Goal: Task Accomplishment & Management: Manage account settings

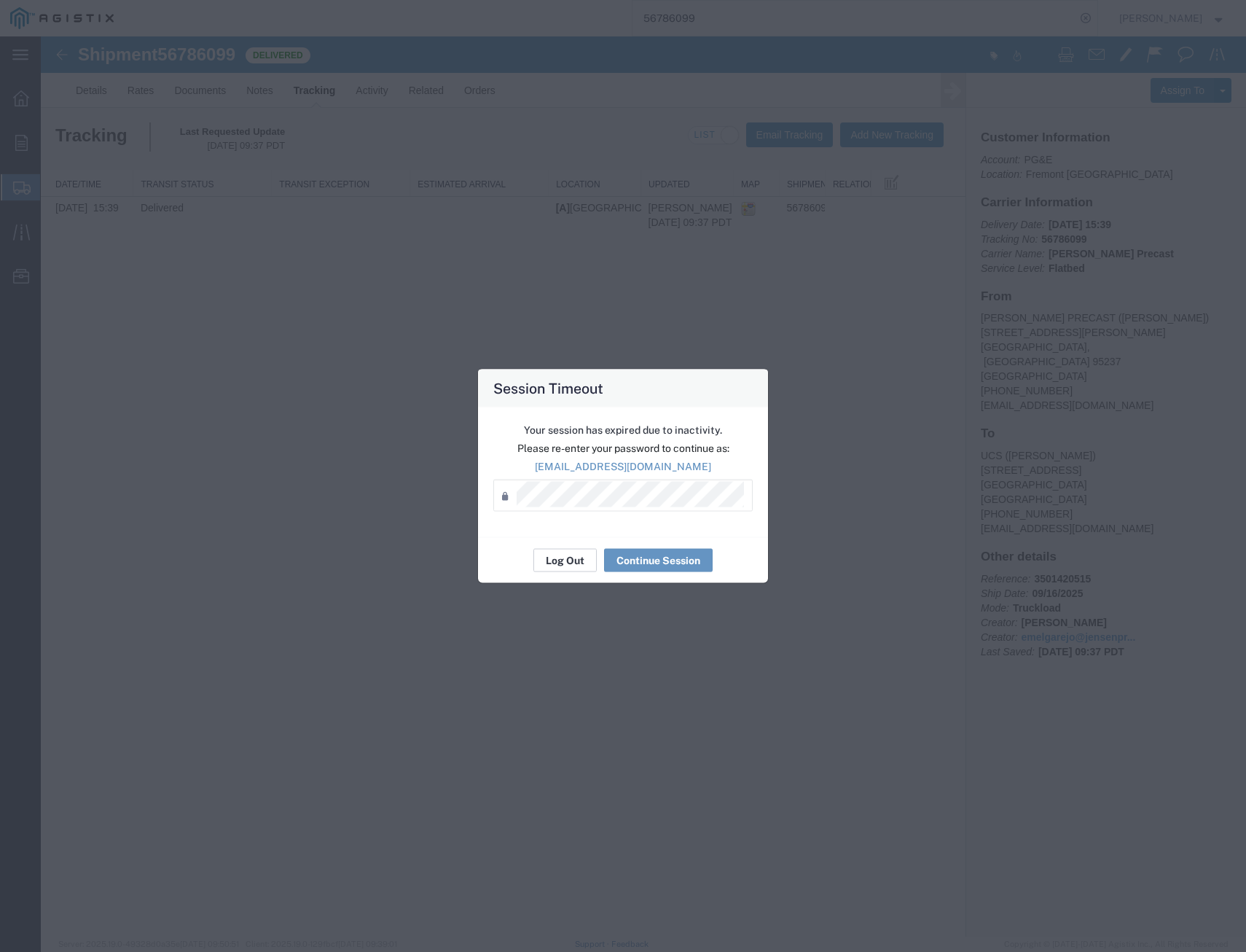
click at [569, 567] on button "Log Out" at bounding box center [565, 560] width 64 height 23
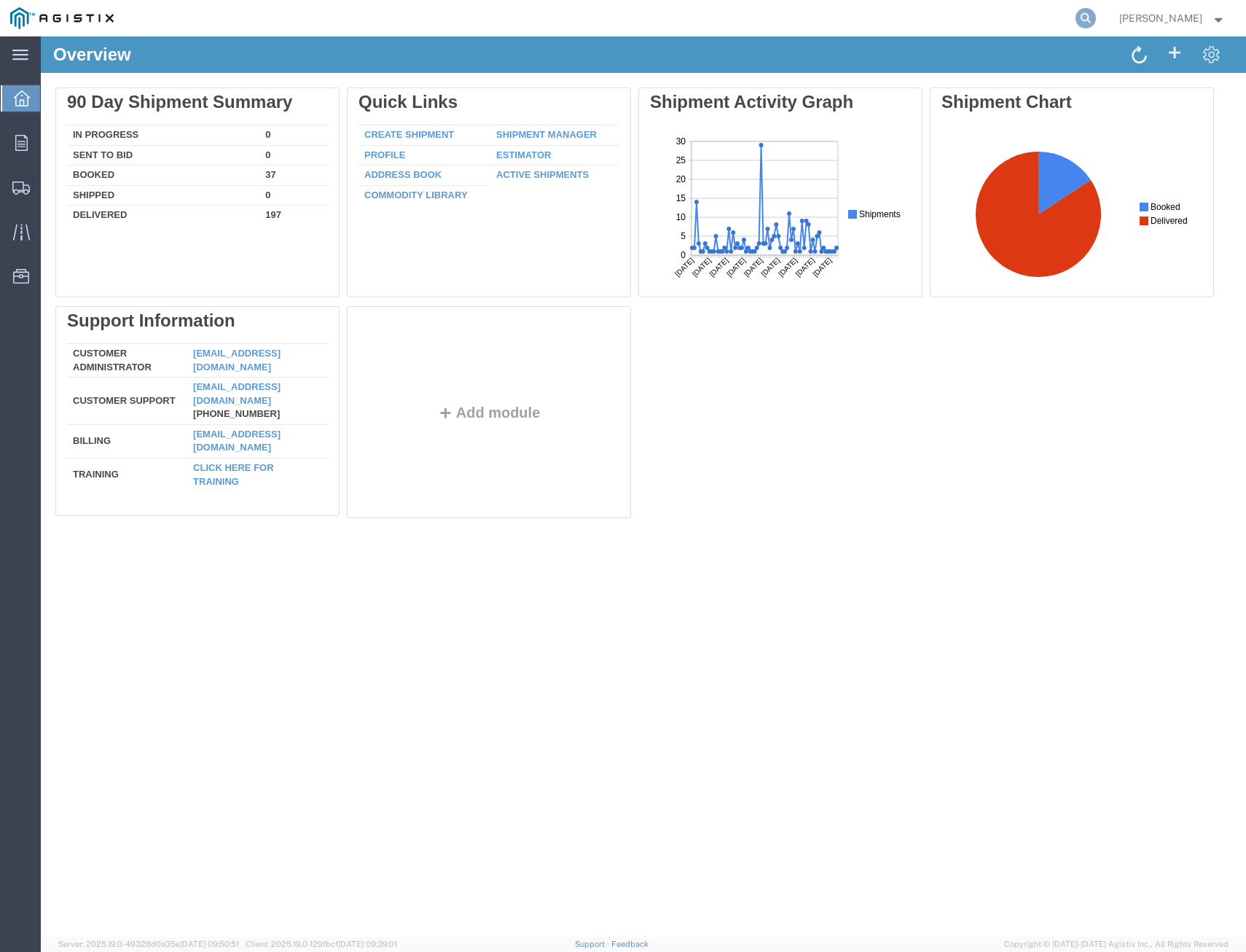
click at [1075, 16] on icon at bounding box center [1085, 17] width 20 height 20
click at [960, 18] on input "search" at bounding box center [853, 18] width 443 height 35
type input "408284"
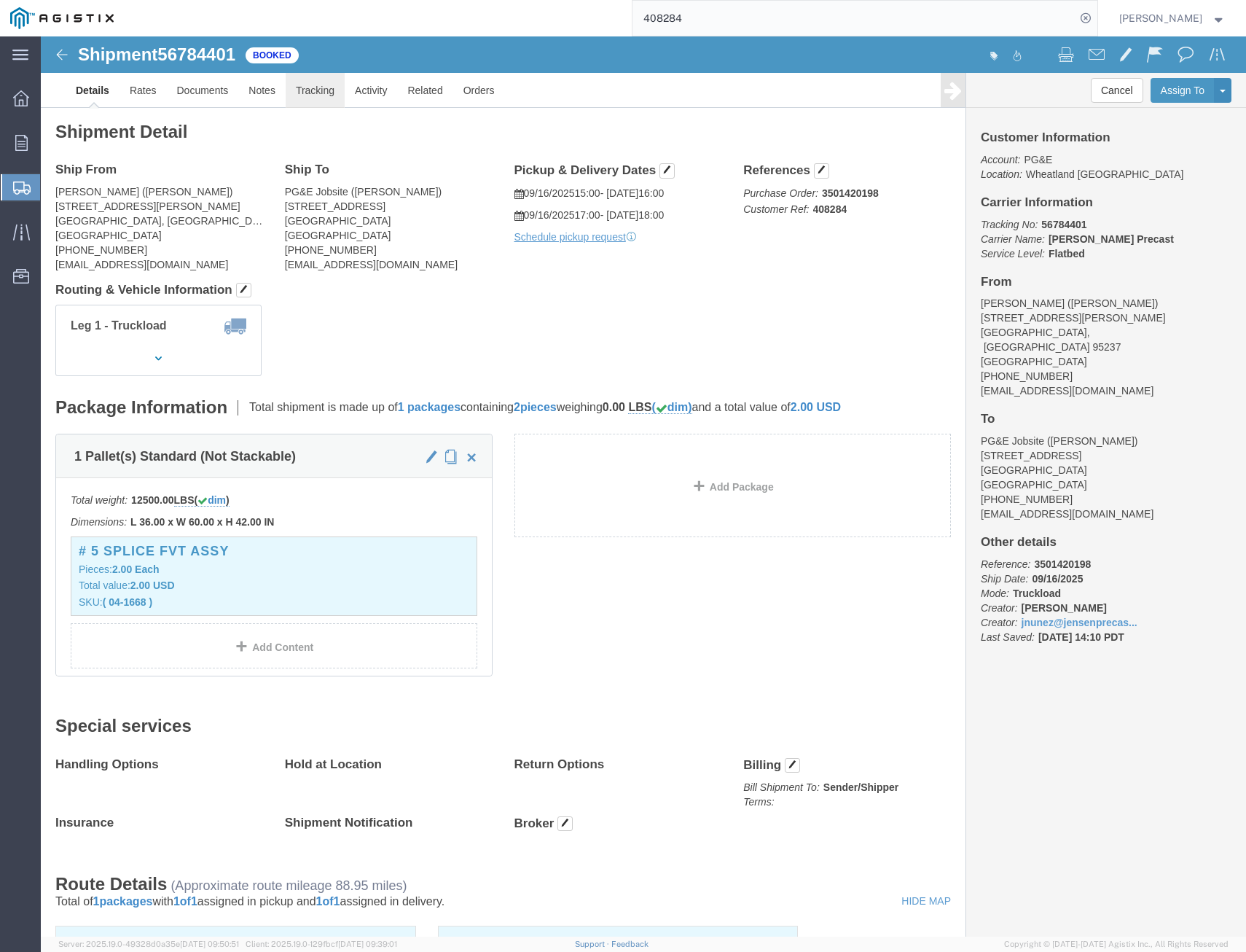
click link "Tracking"
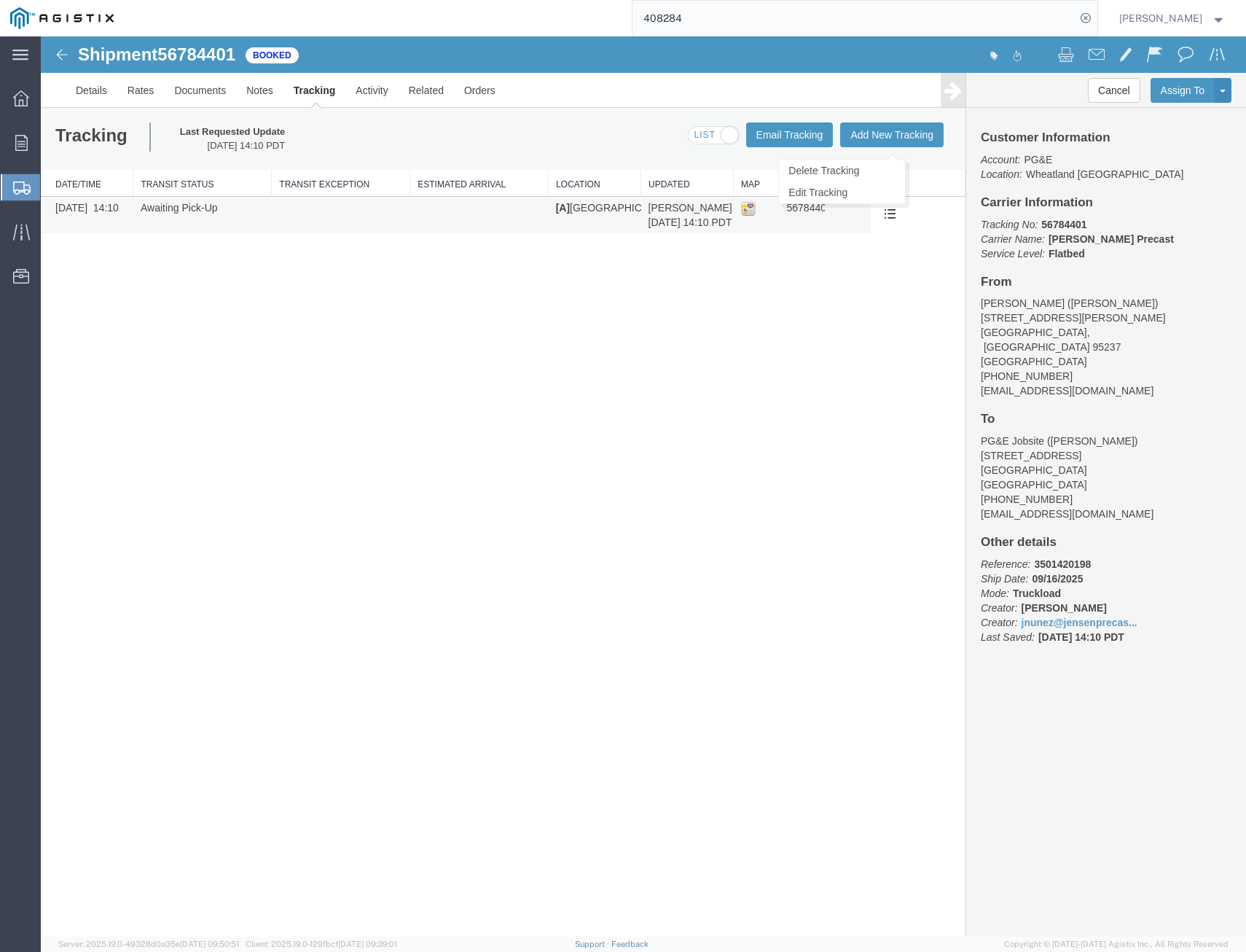
click at [890, 213] on span at bounding box center [890, 213] width 13 height 13
click at [896, 217] on button at bounding box center [890, 215] width 24 height 22
click at [870, 193] on link "Edit Tracking" at bounding box center [842, 192] width 126 height 22
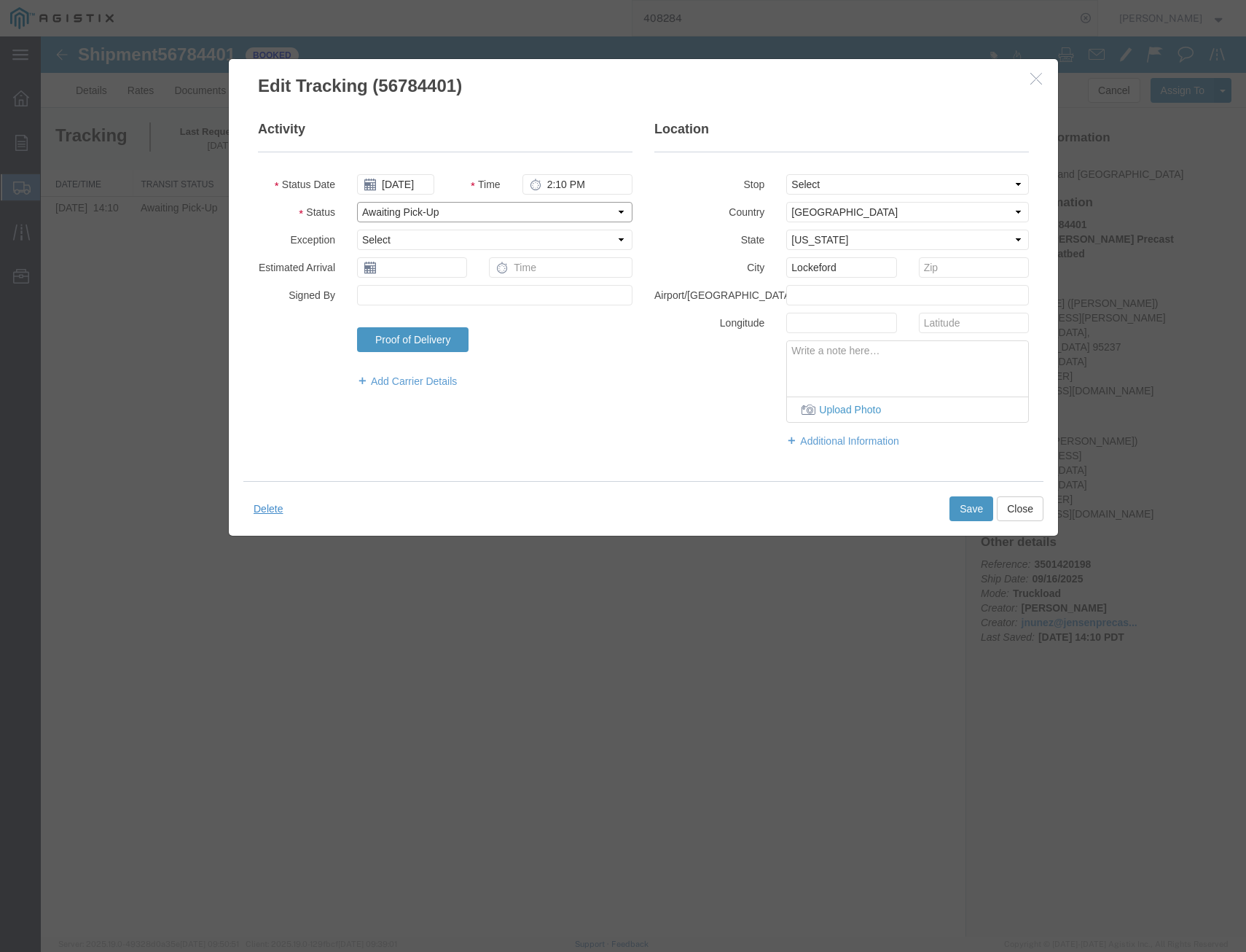
click at [409, 216] on select "Select Arrival Notice Available Arrival Notice Imported Arrive at Delivery Loca…" at bounding box center [495, 211] width 276 height 20
select select "DELIVRED"
click at [357, 202] on select "Select Arrival Notice Available Arrival Notice Imported Arrive at Delivery Loca…" at bounding box center [495, 211] width 276 height 20
click at [407, 180] on input "09/10/2025" at bounding box center [395, 184] width 77 height 20
click at [413, 294] on td "16" at bounding box center [412, 297] width 22 height 22
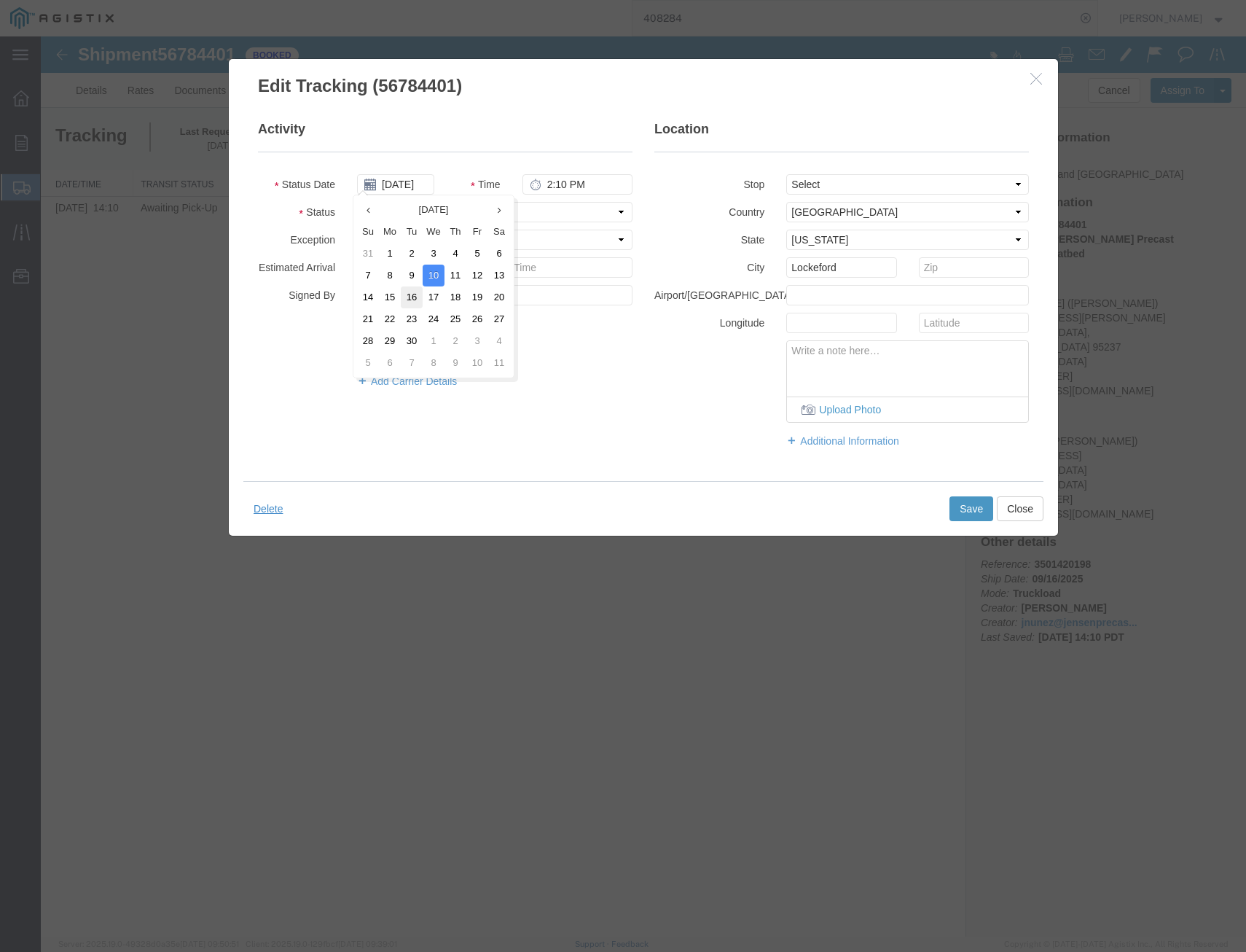
type input "09/16/2025"
click at [971, 518] on button "Save" at bounding box center [971, 509] width 43 height 25
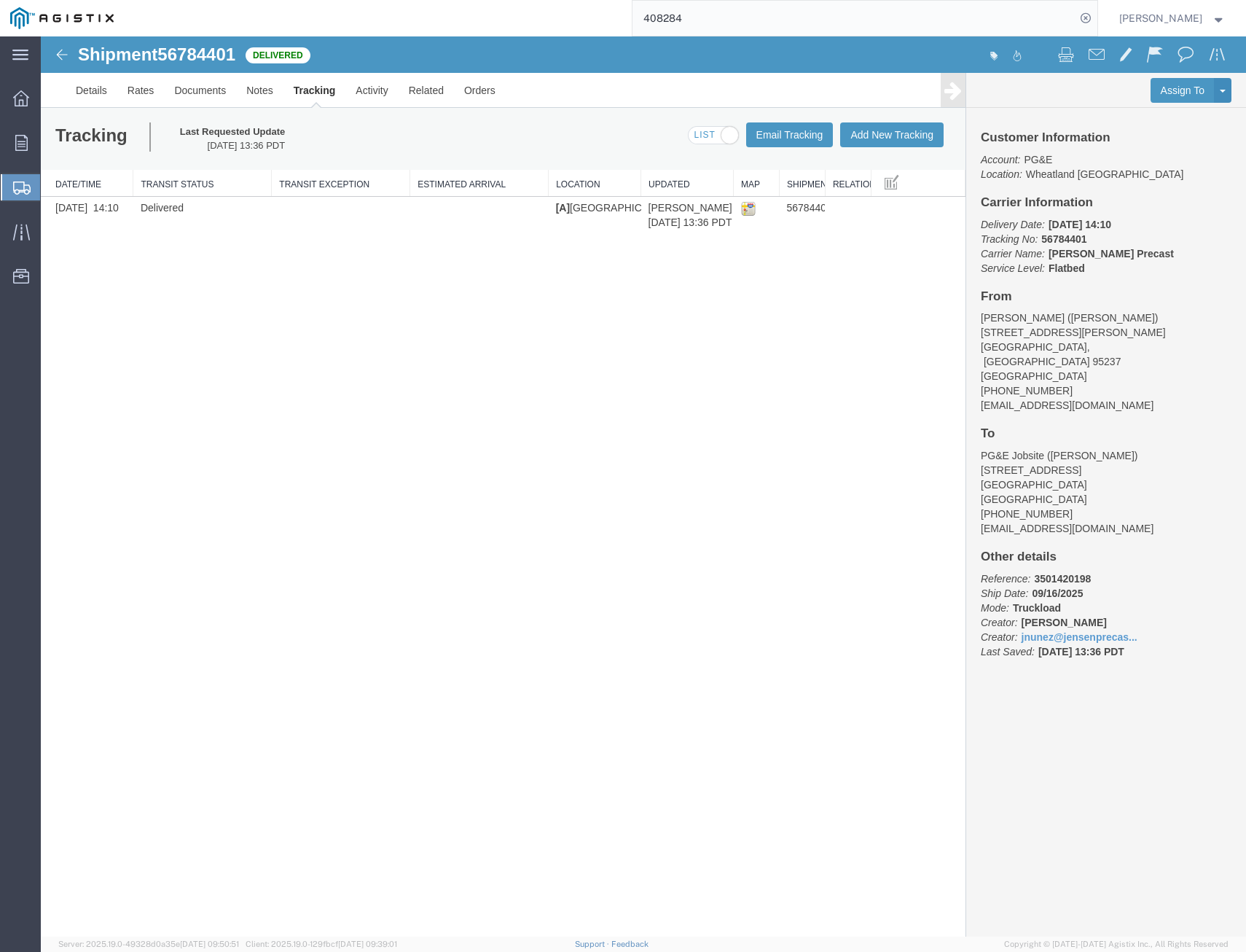
drag, startPoint x: 704, startPoint y: 13, endPoint x: 542, endPoint y: -2, distance: 162.7
click at [542, 0] on html "main_menu Created with Sketch. Collapse Menu Overview Orders Shipments Shipment…" at bounding box center [623, 476] width 1246 height 952
type input "408287"
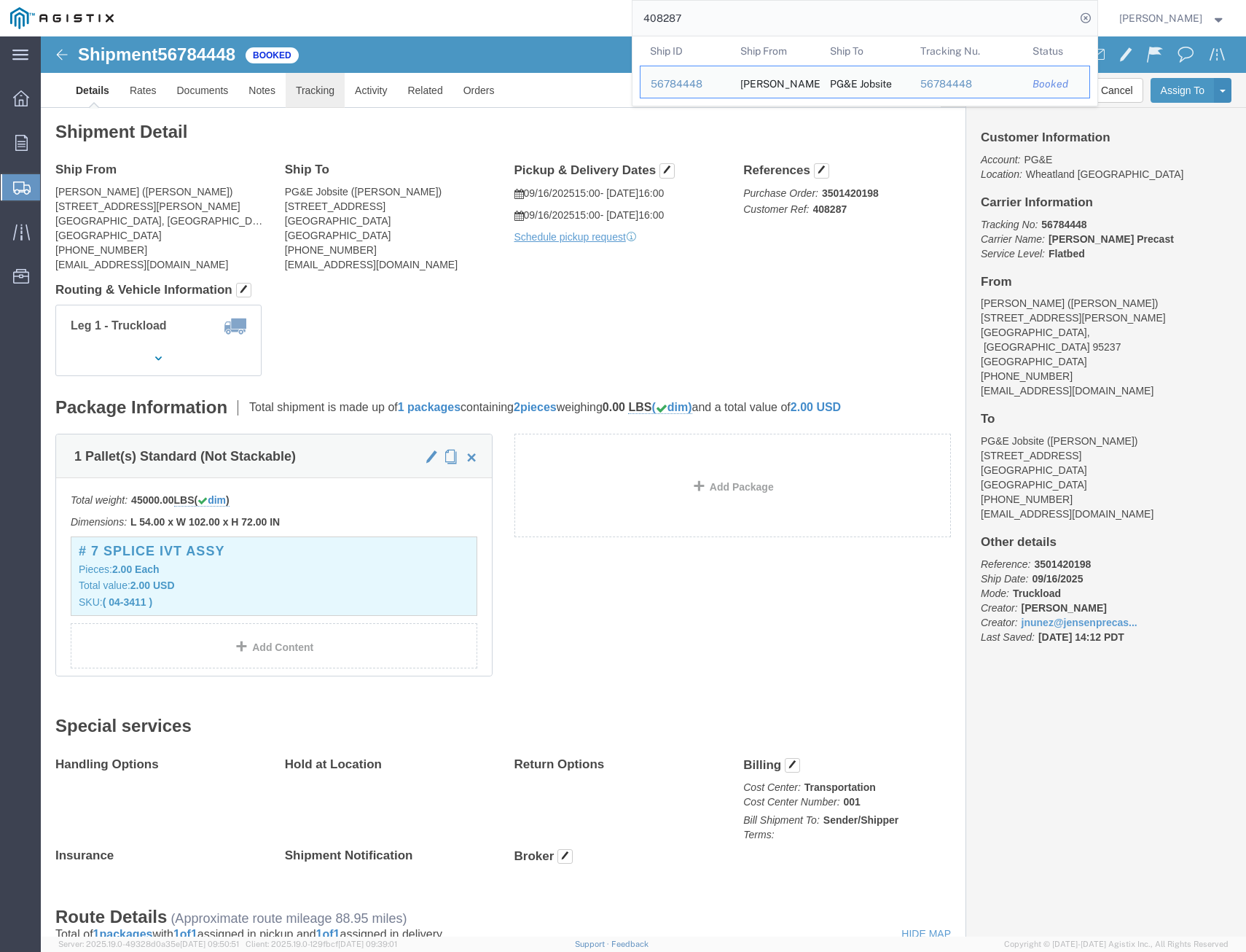
click link "Tracking"
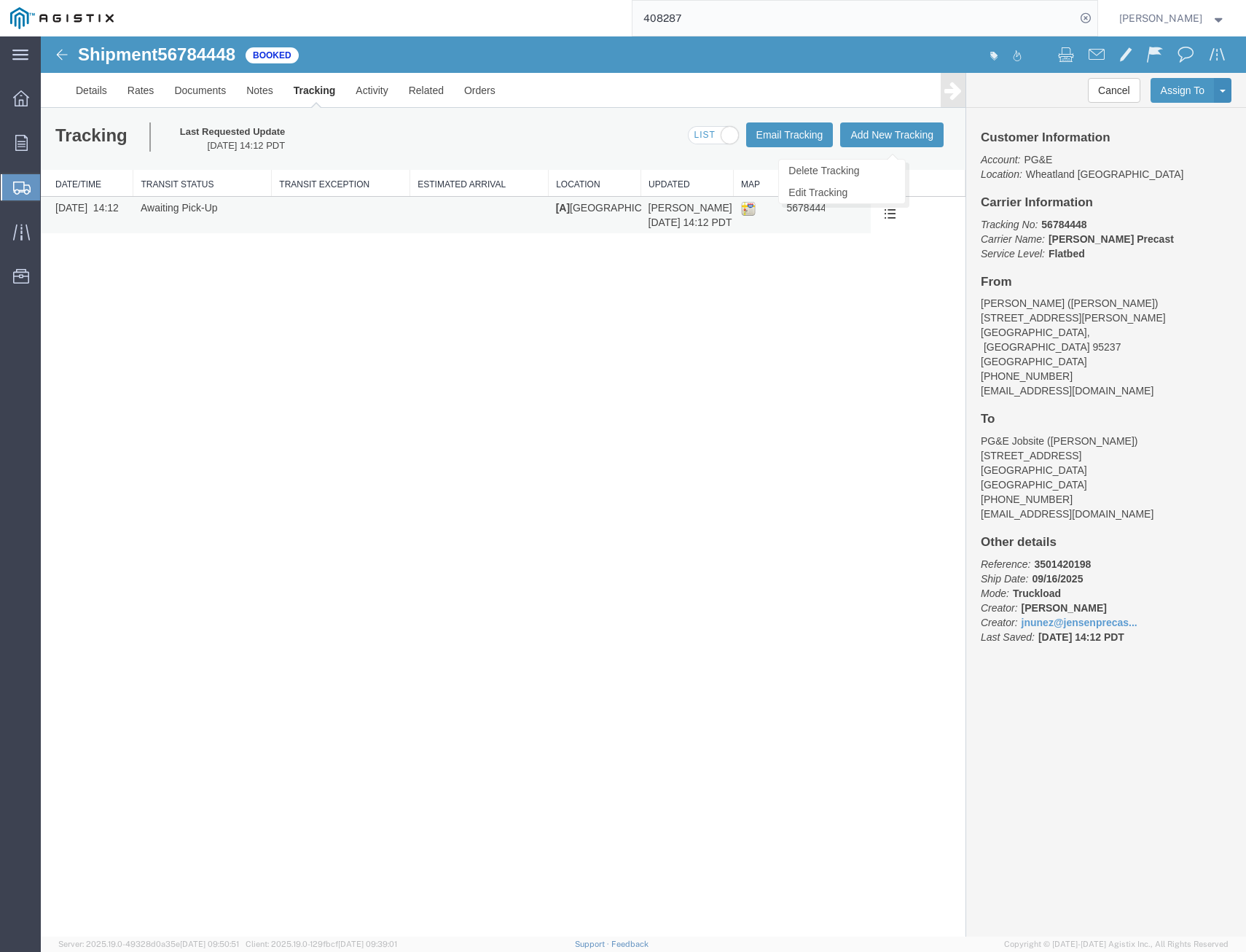
click at [889, 215] on span at bounding box center [890, 213] width 13 height 13
click at [884, 189] on link "Edit Tracking" at bounding box center [842, 192] width 126 height 22
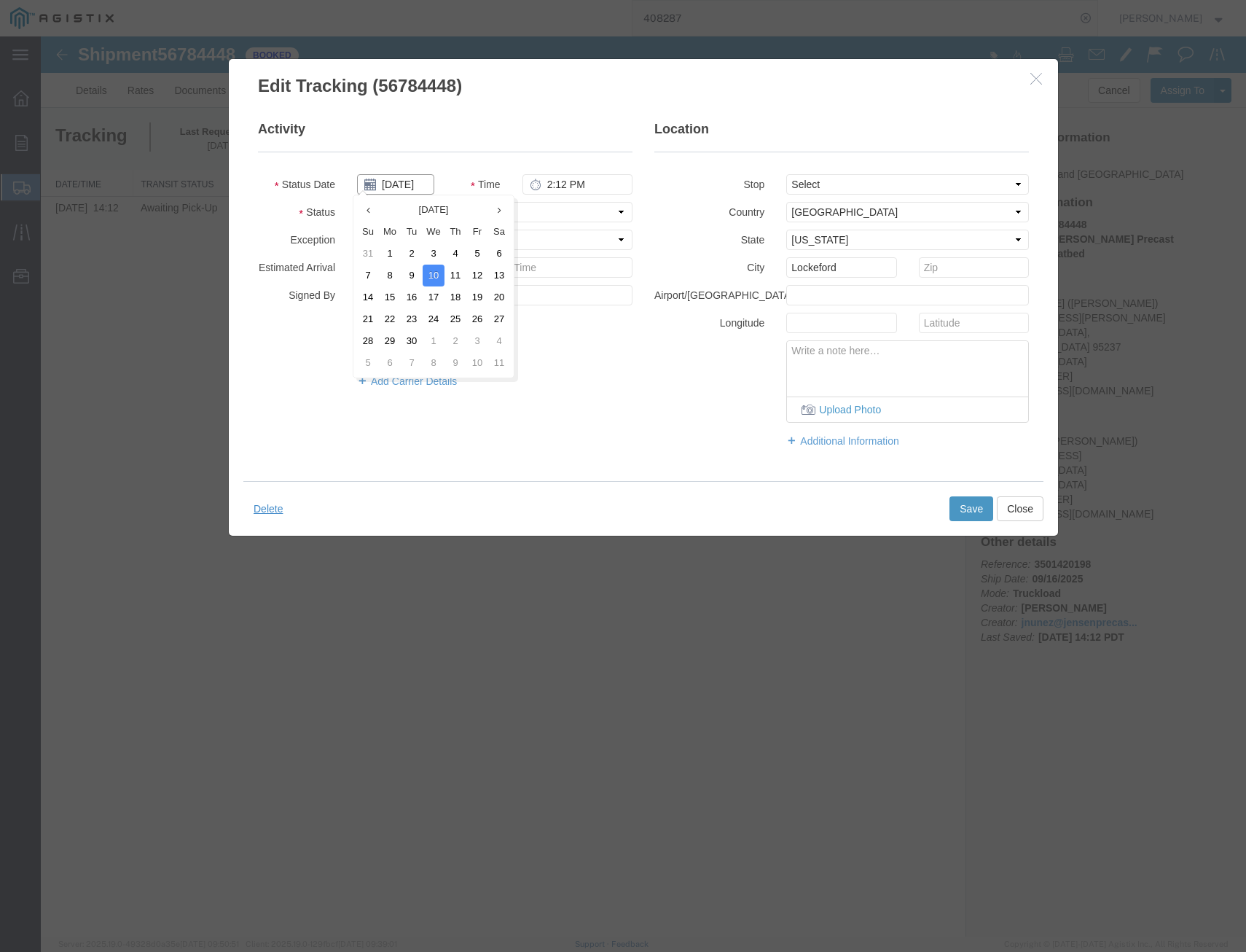
click at [422, 186] on input "09/10/2025" at bounding box center [395, 184] width 77 height 20
click at [411, 299] on td "16" at bounding box center [412, 297] width 22 height 22
type input "09/16/2025"
click at [507, 200] on fieldset "Activity Status Date 09/16/2025 Time 2:12 PM Status Select Arrival Notice Avail…" at bounding box center [446, 261] width 374 height 283
click at [502, 216] on select "Select Arrival Notice Available Arrival Notice Imported Arrive at Delivery Loca…" at bounding box center [495, 211] width 276 height 20
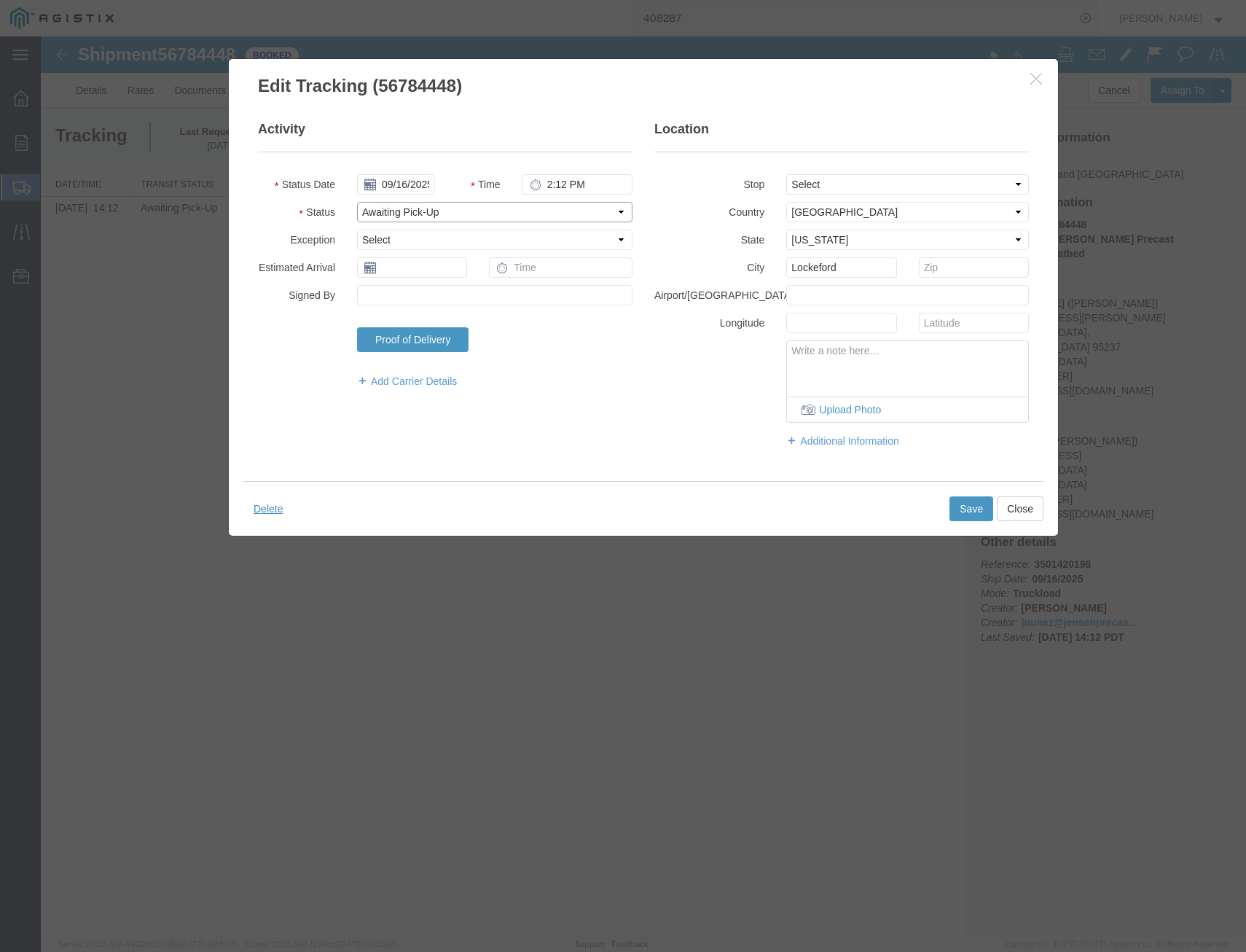
select select "DELIVRED"
click at [357, 202] on select "Select Arrival Notice Available Arrival Notice Imported Arrive at Delivery Loca…" at bounding box center [495, 211] width 276 height 20
click at [952, 511] on button "Save" at bounding box center [971, 509] width 43 height 25
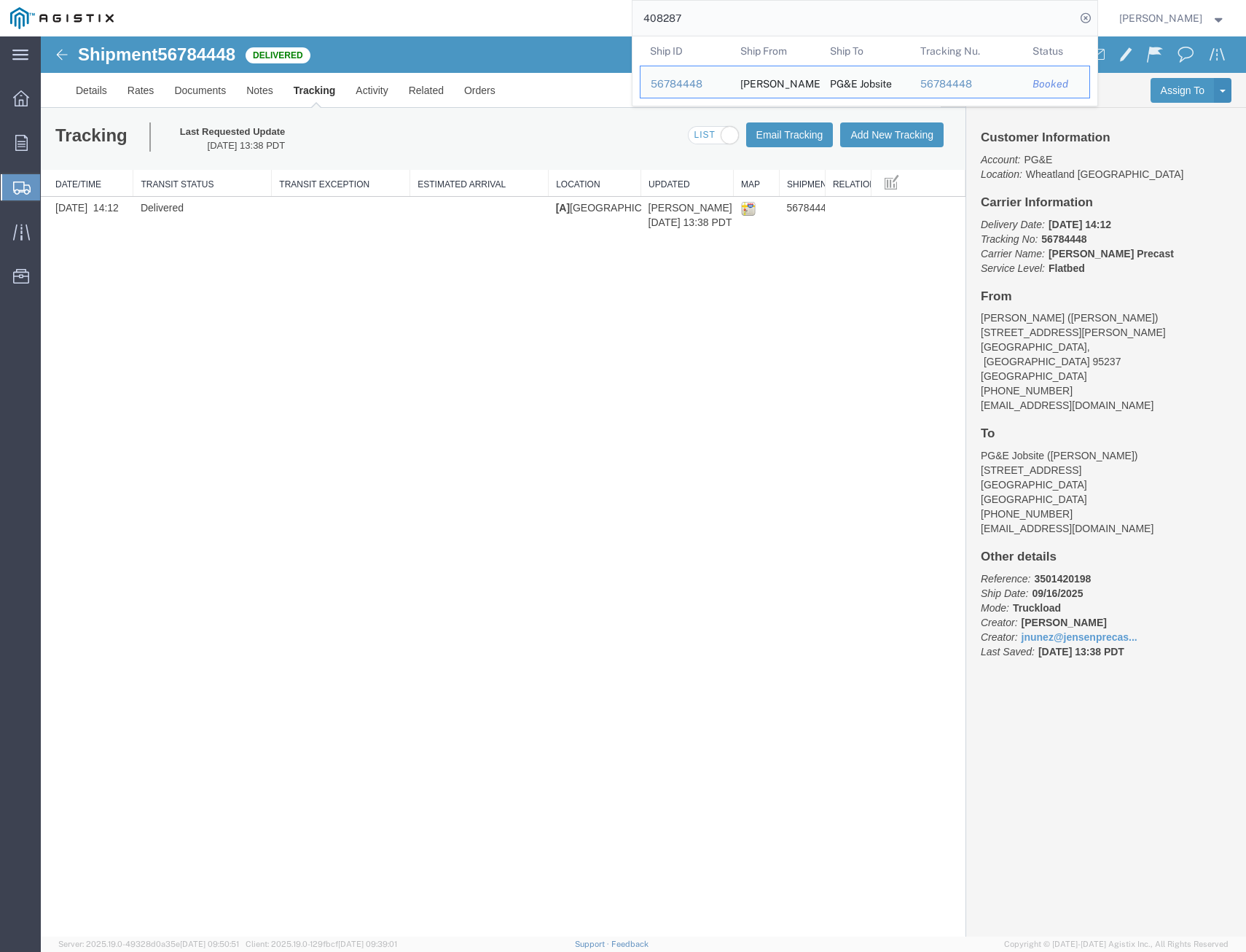
drag, startPoint x: 794, startPoint y: 11, endPoint x: 783, endPoint y: 19, distance: 13.6
click at [786, 18] on input "408287" at bounding box center [853, 18] width 443 height 35
drag, startPoint x: 652, startPoint y: 54, endPoint x: 315, endPoint y: 49, distance: 337.0
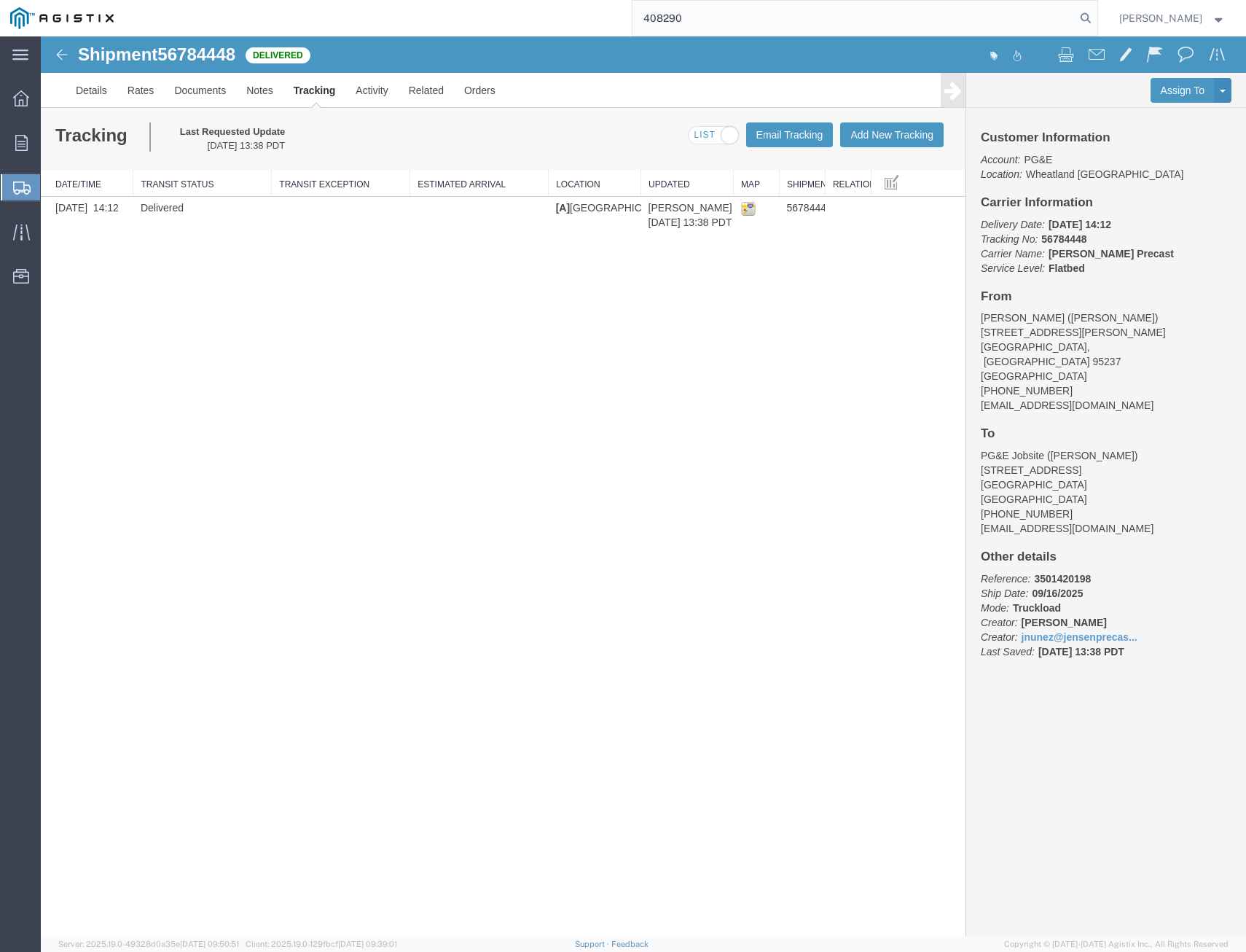
type input "408290"
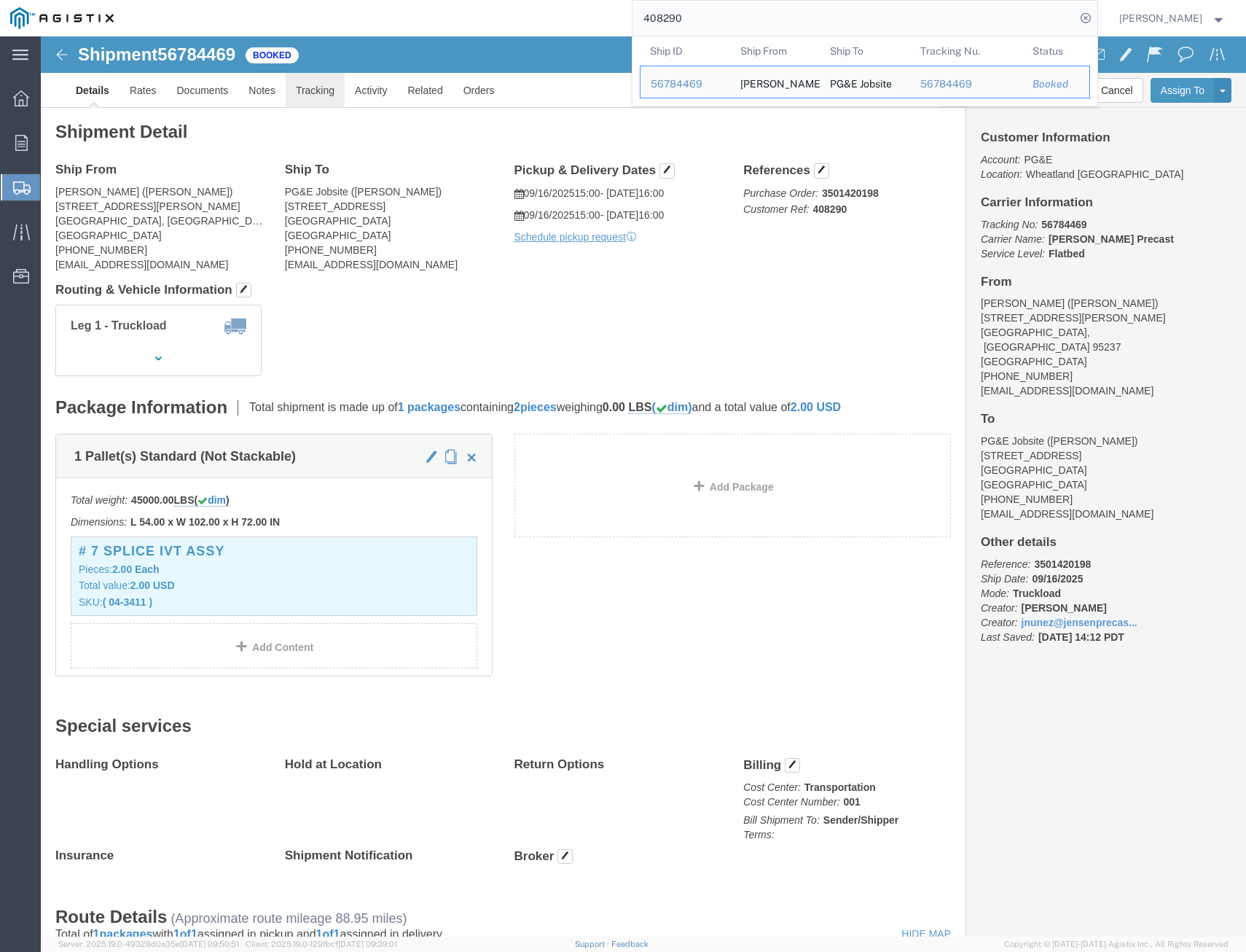
drag, startPoint x: 270, startPoint y: 51, endPoint x: 278, endPoint y: 45, distance: 10.0
click link "Tracking"
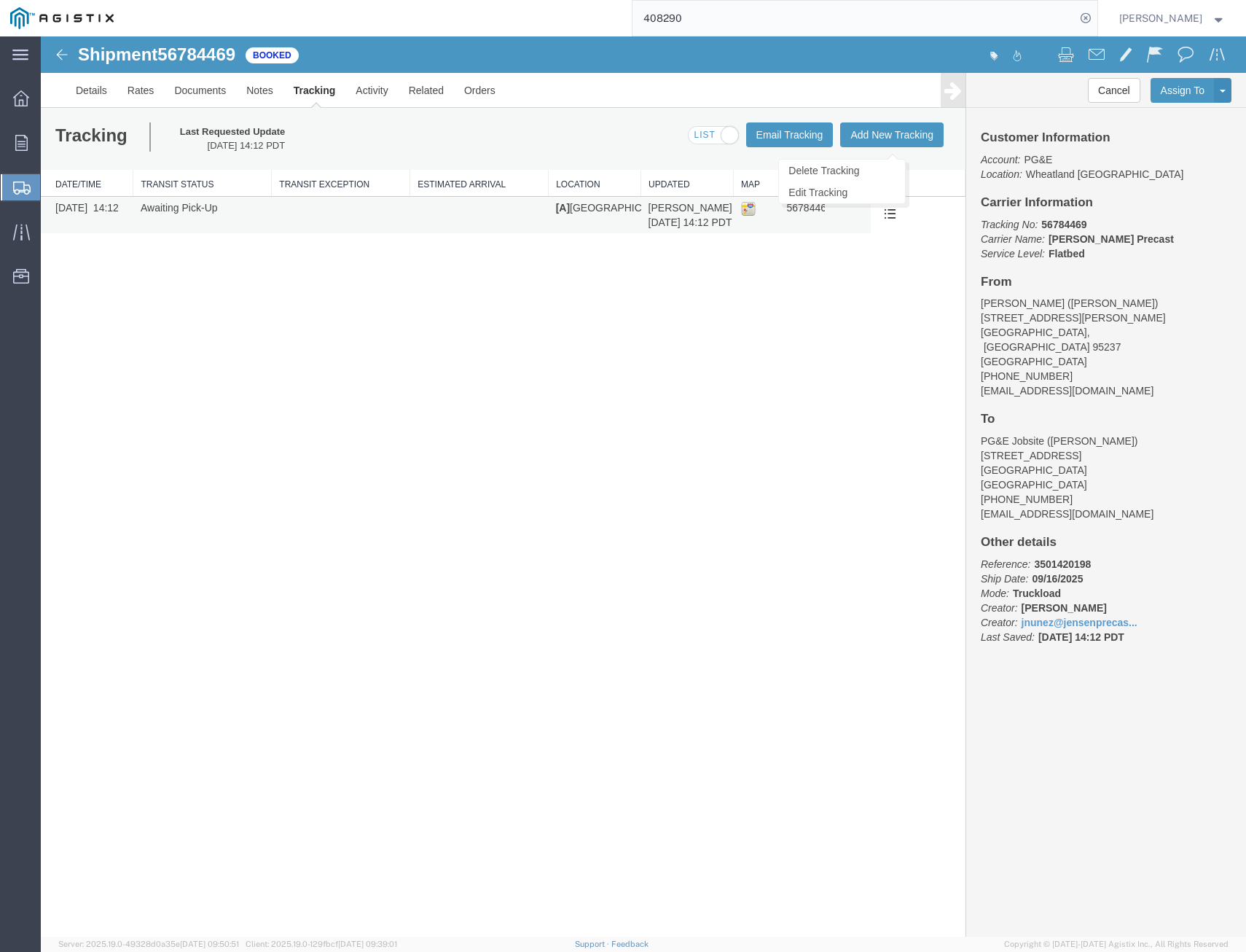
click at [895, 216] on span at bounding box center [890, 213] width 13 height 13
click at [873, 189] on link "Edit Tracking" at bounding box center [842, 192] width 126 height 22
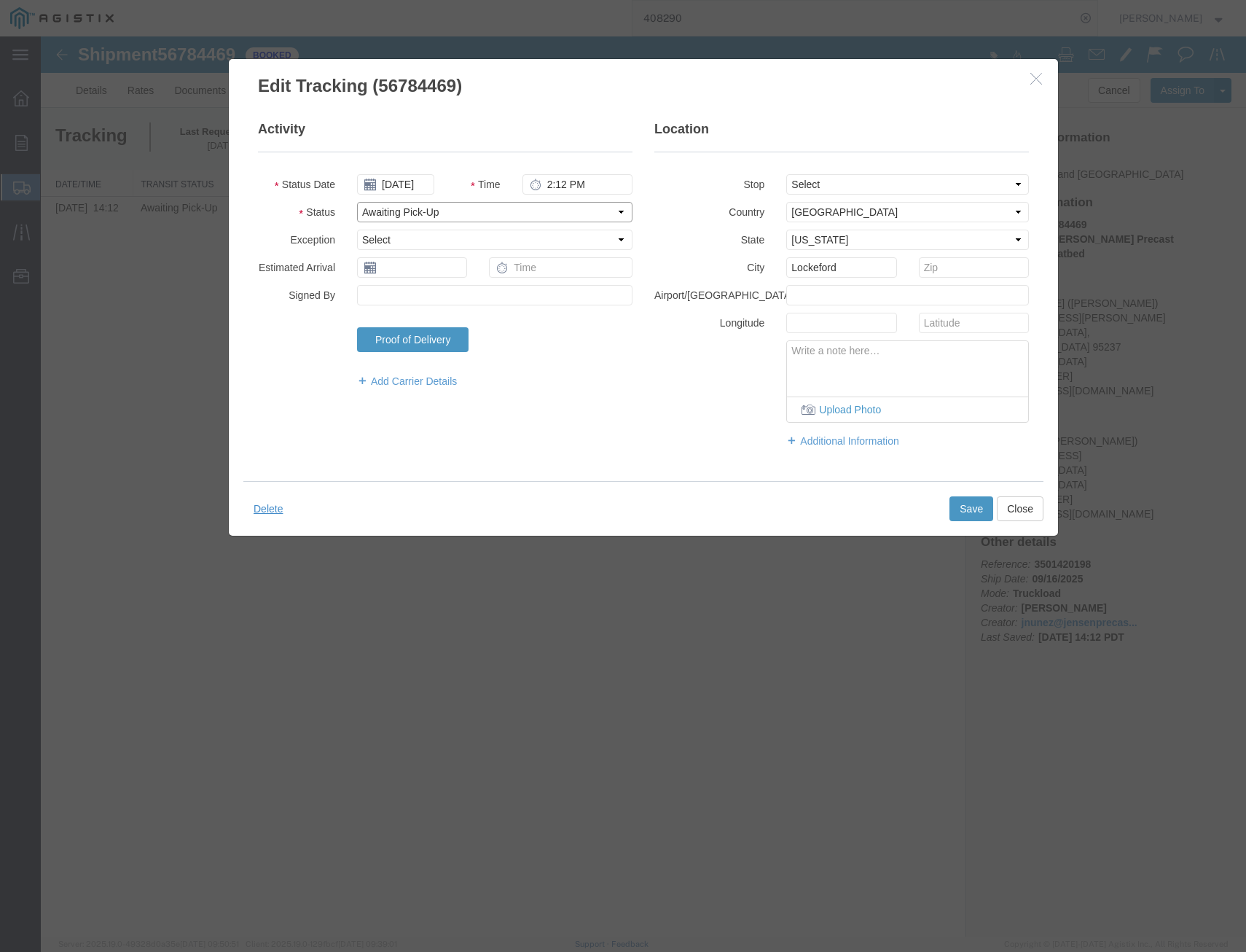
click at [621, 213] on select "Select Arrival Notice Available Arrival Notice Imported Arrive at Delivery Loca…" at bounding box center [495, 211] width 276 height 20
select select "DELIVRED"
click at [357, 202] on select "Select Arrival Notice Available Arrival Notice Imported Arrive at Delivery Loca…" at bounding box center [495, 211] width 276 height 20
click at [407, 232] on select "Select Accident Airline - Delayed Airline - Exception Appointment Scheduled Att…" at bounding box center [495, 239] width 276 height 20
select select "DLS"
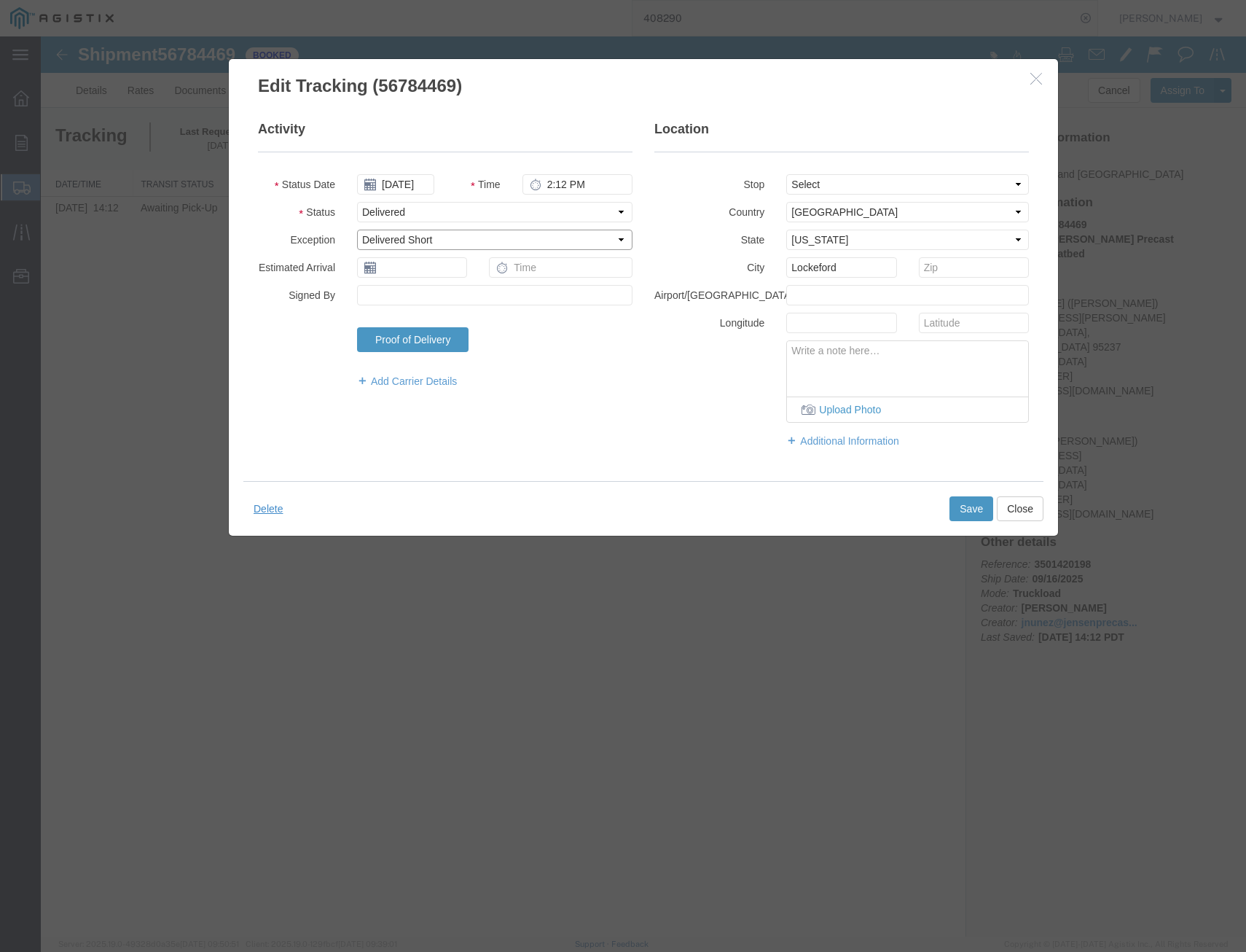
click at [357, 230] on select "Select Accident Airline - Delayed Airline - Exception Appointment Scheduled Att…" at bounding box center [495, 239] width 276 height 20
click at [954, 510] on button "Save" at bounding box center [971, 509] width 43 height 25
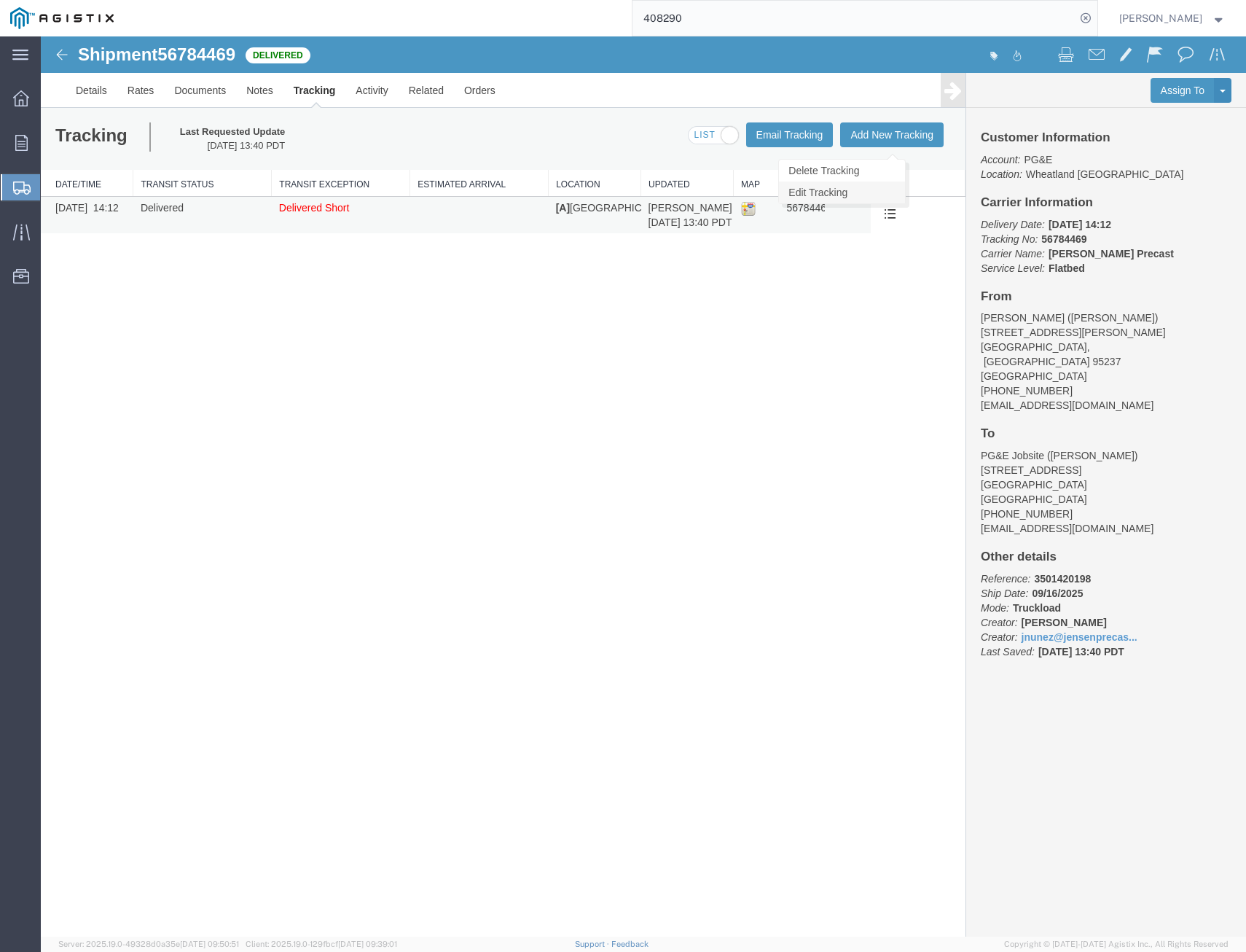
click at [870, 193] on link "Edit Tracking" at bounding box center [842, 192] width 126 height 22
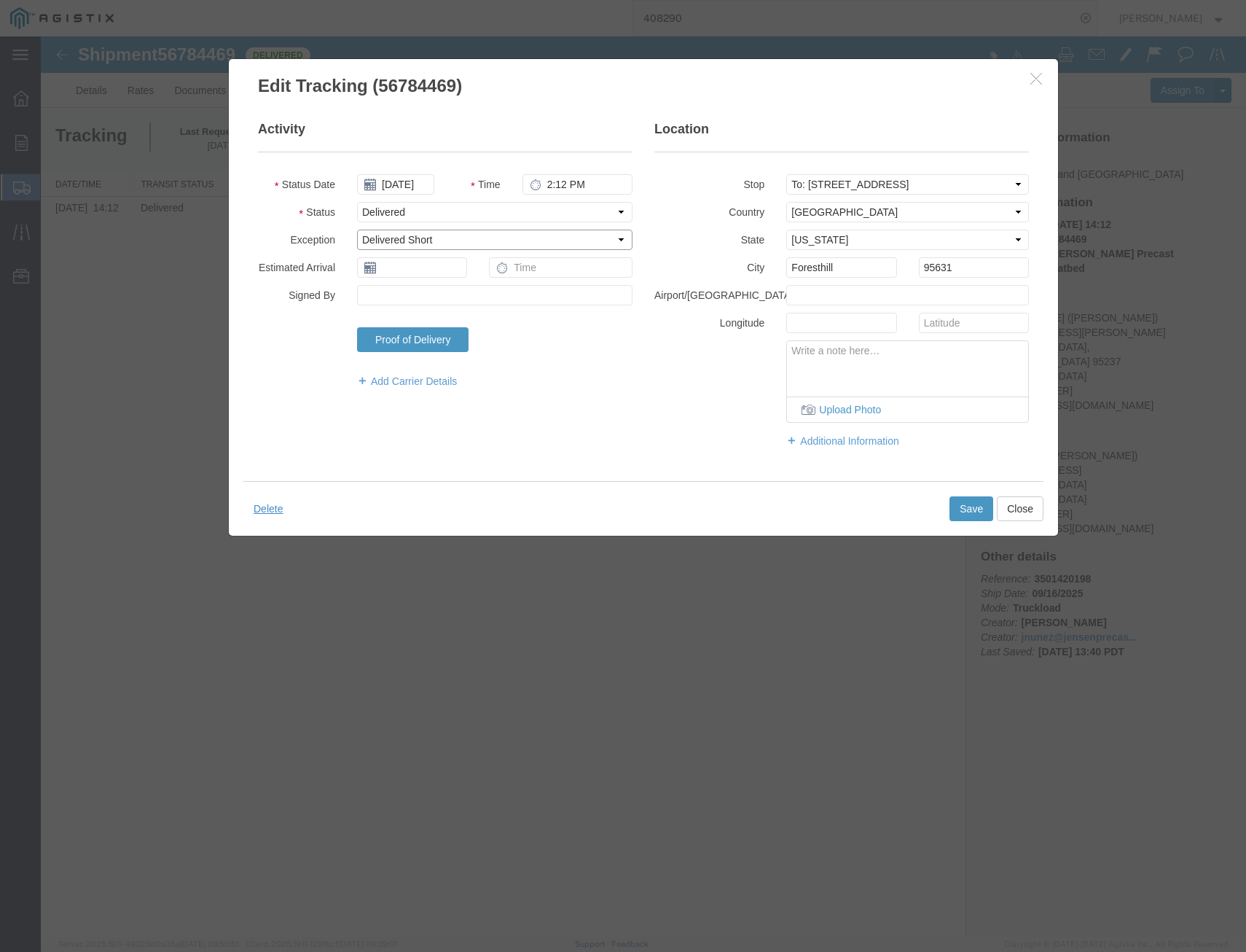
click at [505, 239] on select "Select Accident Airline - Delayed Airline - Exception Appointment Scheduled Att…" at bounding box center [495, 239] width 276 height 20
select select
click at [357, 230] on select "Select Accident Airline - Delayed Airline - Exception Appointment Scheduled Att…" at bounding box center [495, 239] width 276 height 20
click at [968, 510] on button "Save" at bounding box center [971, 509] width 43 height 25
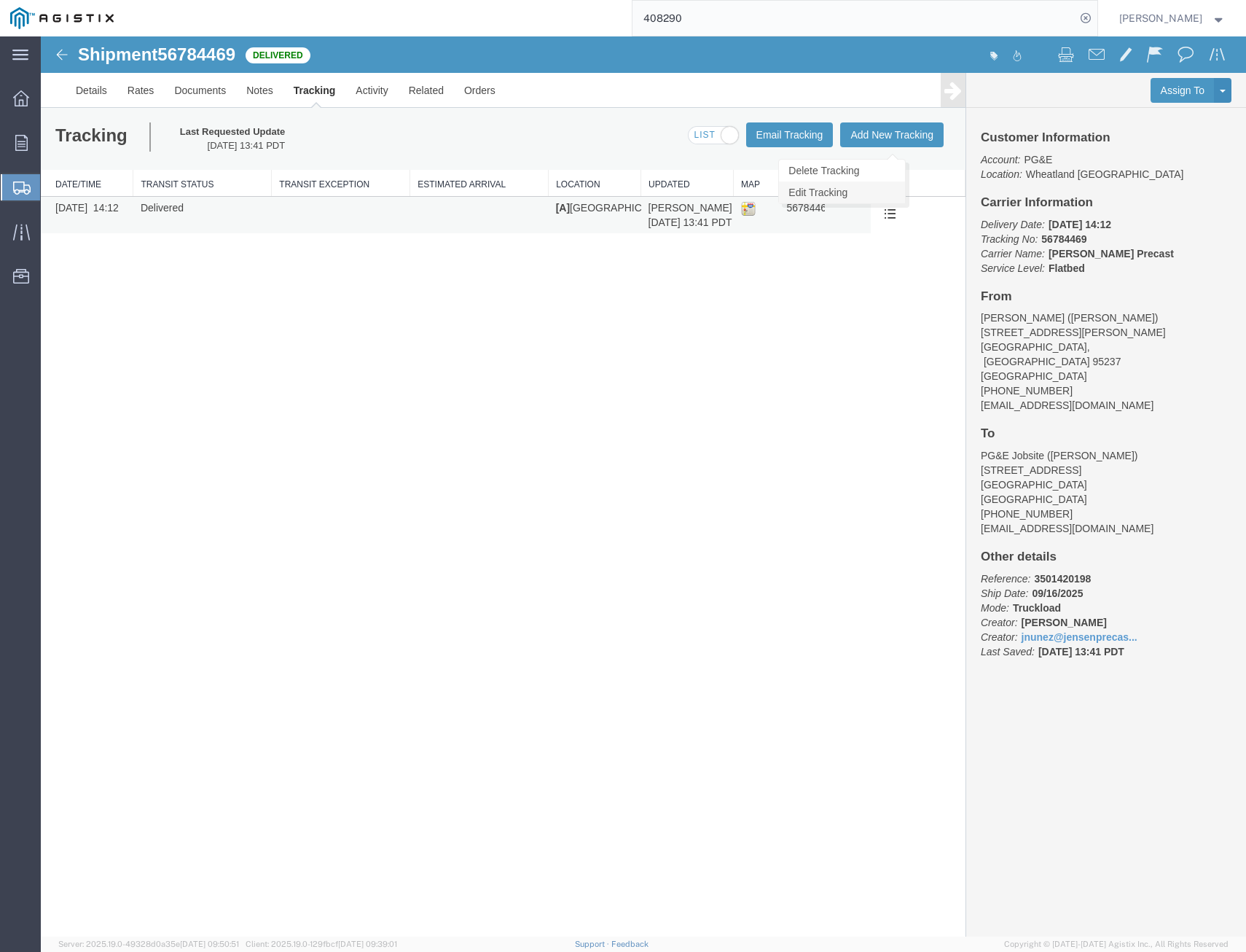
click at [883, 196] on link "Edit Tracking" at bounding box center [842, 192] width 126 height 22
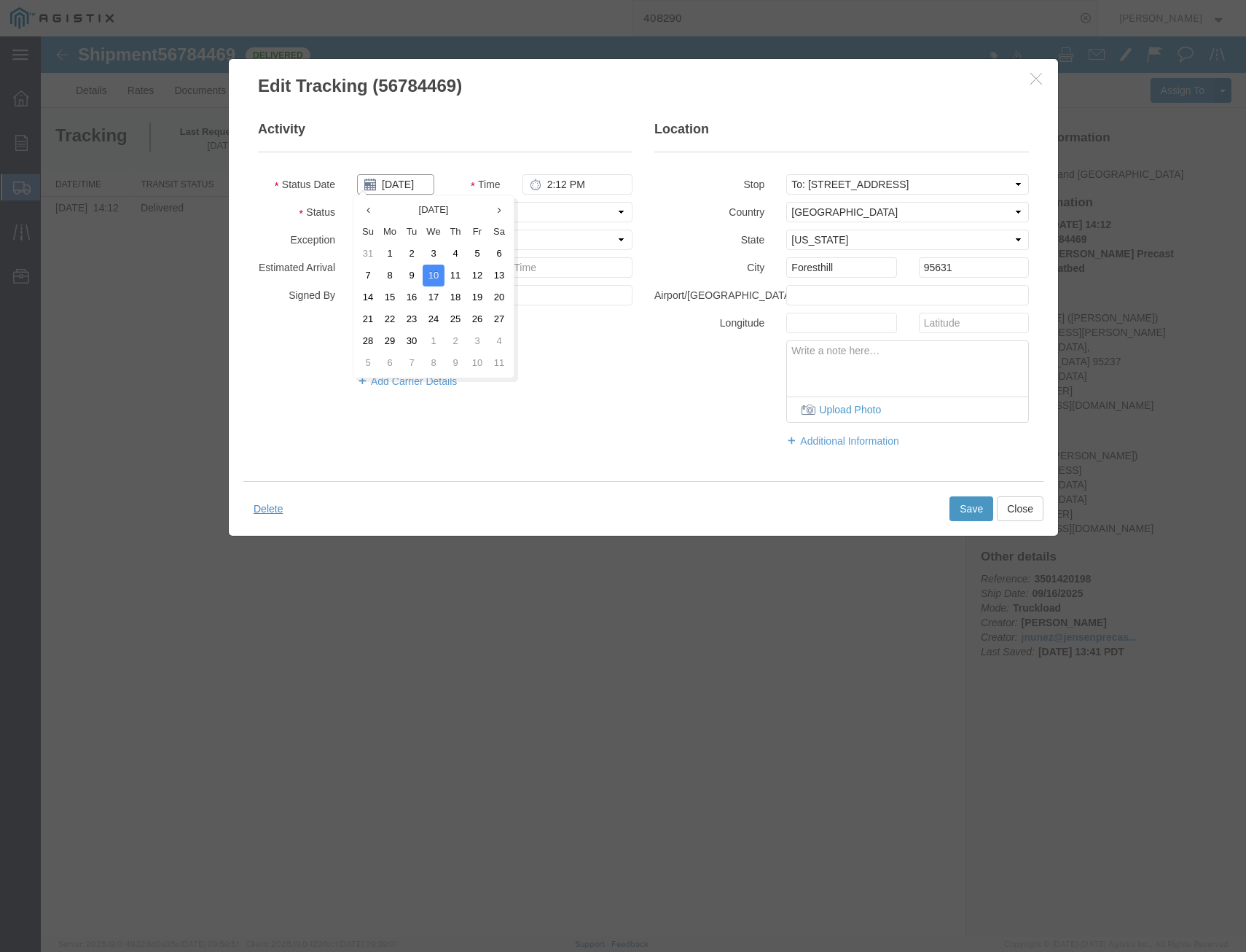
drag, startPoint x: 413, startPoint y: 177, endPoint x: 439, endPoint y: 191, distance: 29.5
click at [414, 177] on input "09/10/2025" at bounding box center [395, 184] width 77 height 20
click at [407, 300] on td "16" at bounding box center [412, 297] width 22 height 22
type input "09/16/2025"
click at [971, 512] on button "Save" at bounding box center [971, 509] width 43 height 25
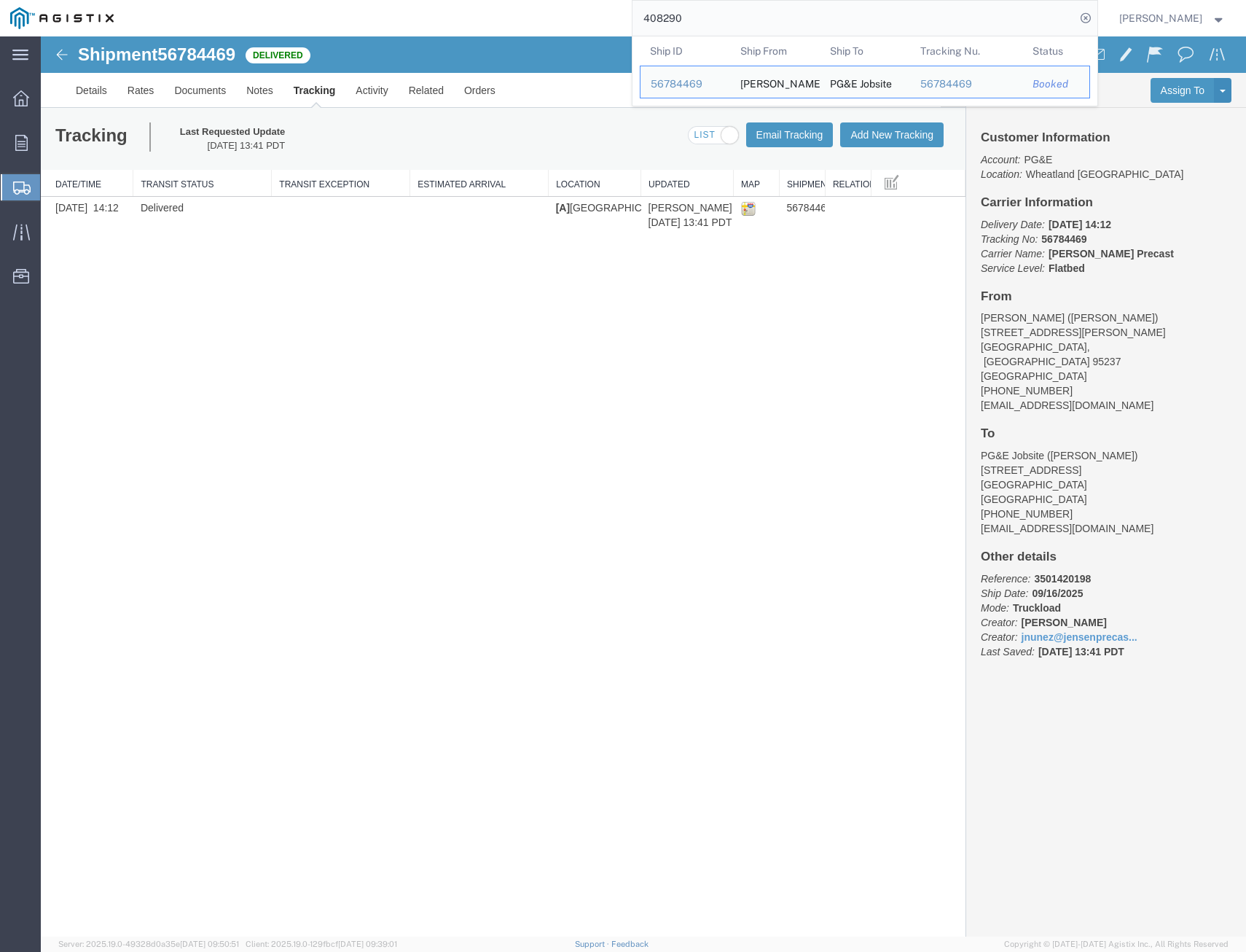
drag, startPoint x: 694, startPoint y: 22, endPoint x: 385, endPoint y: 13, distance: 309.1
click at [385, 13] on div "408290 Ship ID Ship From Ship To Tracking Nu. Status Ship ID 56784469 Ship From…" at bounding box center [610, 18] width 974 height 37
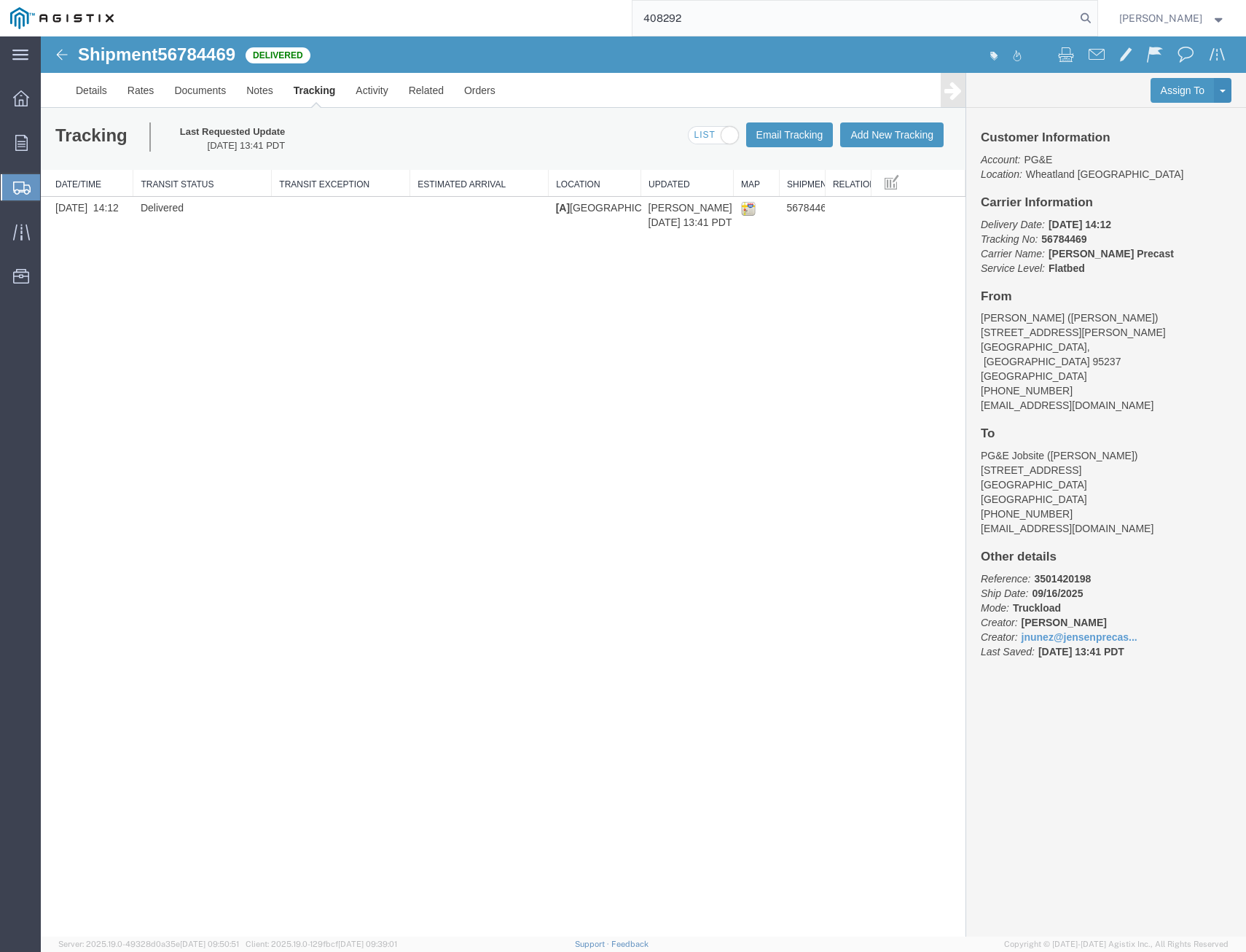
type input "408292"
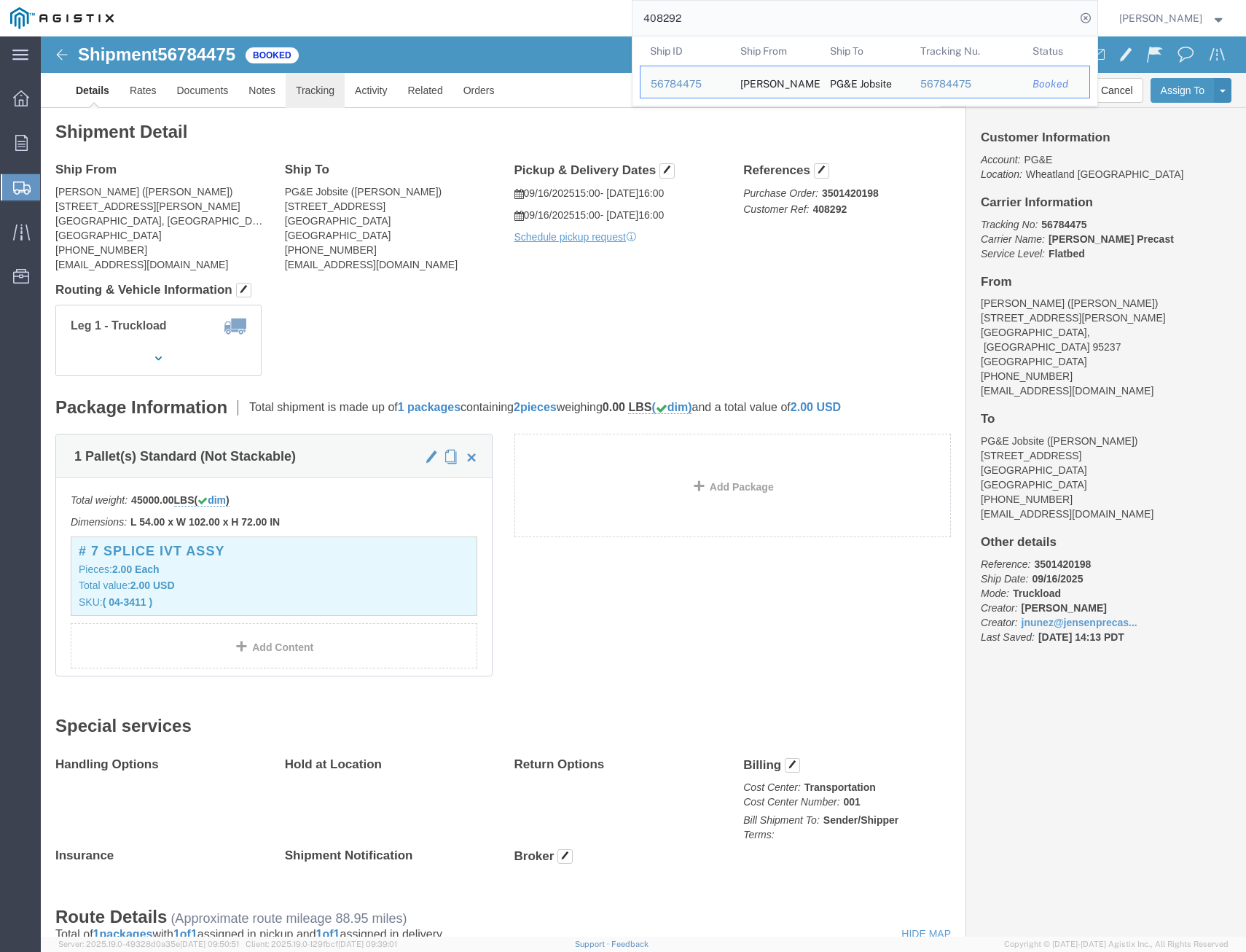
click link "Tracking"
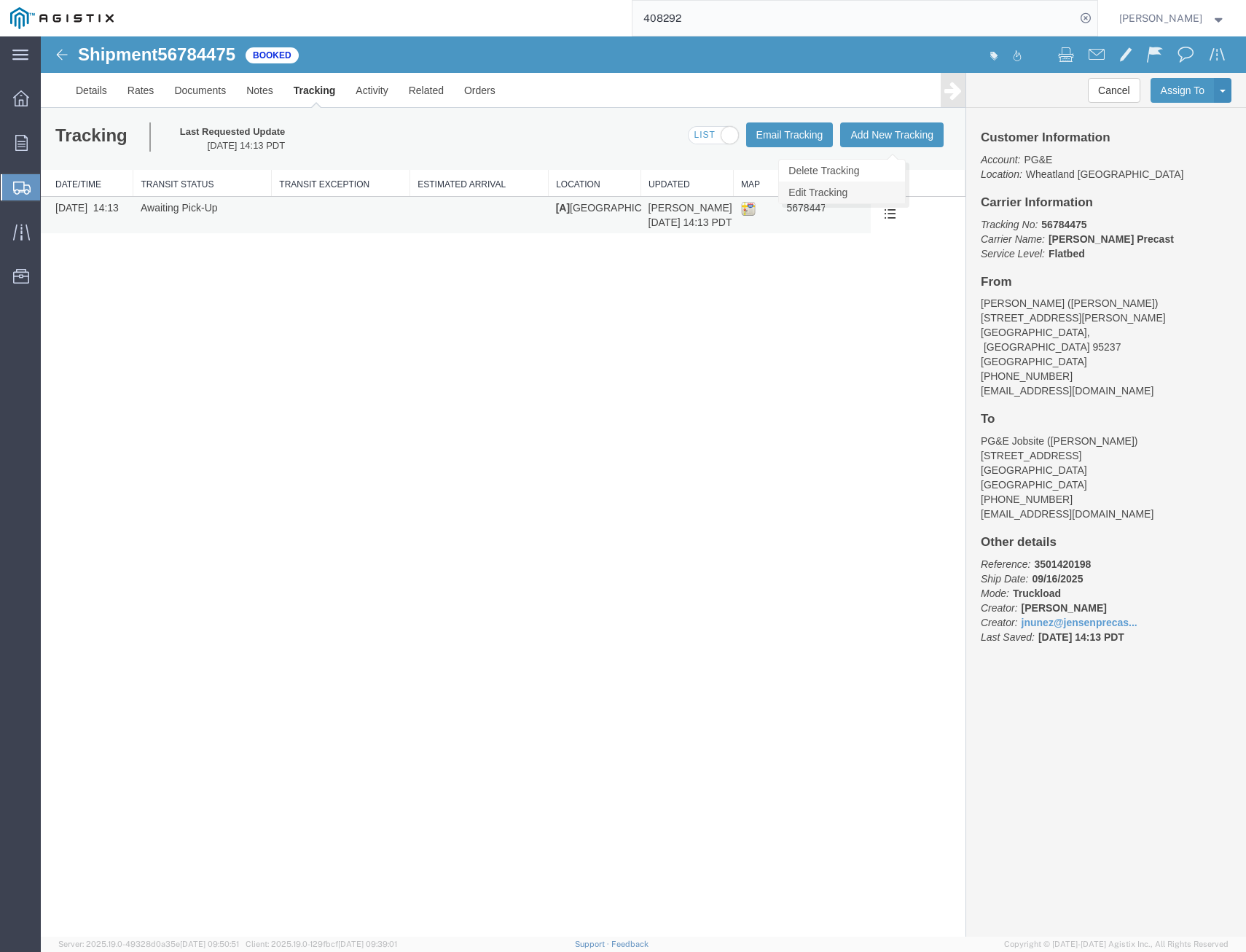
click at [880, 191] on link "Edit Tracking" at bounding box center [842, 192] width 126 height 22
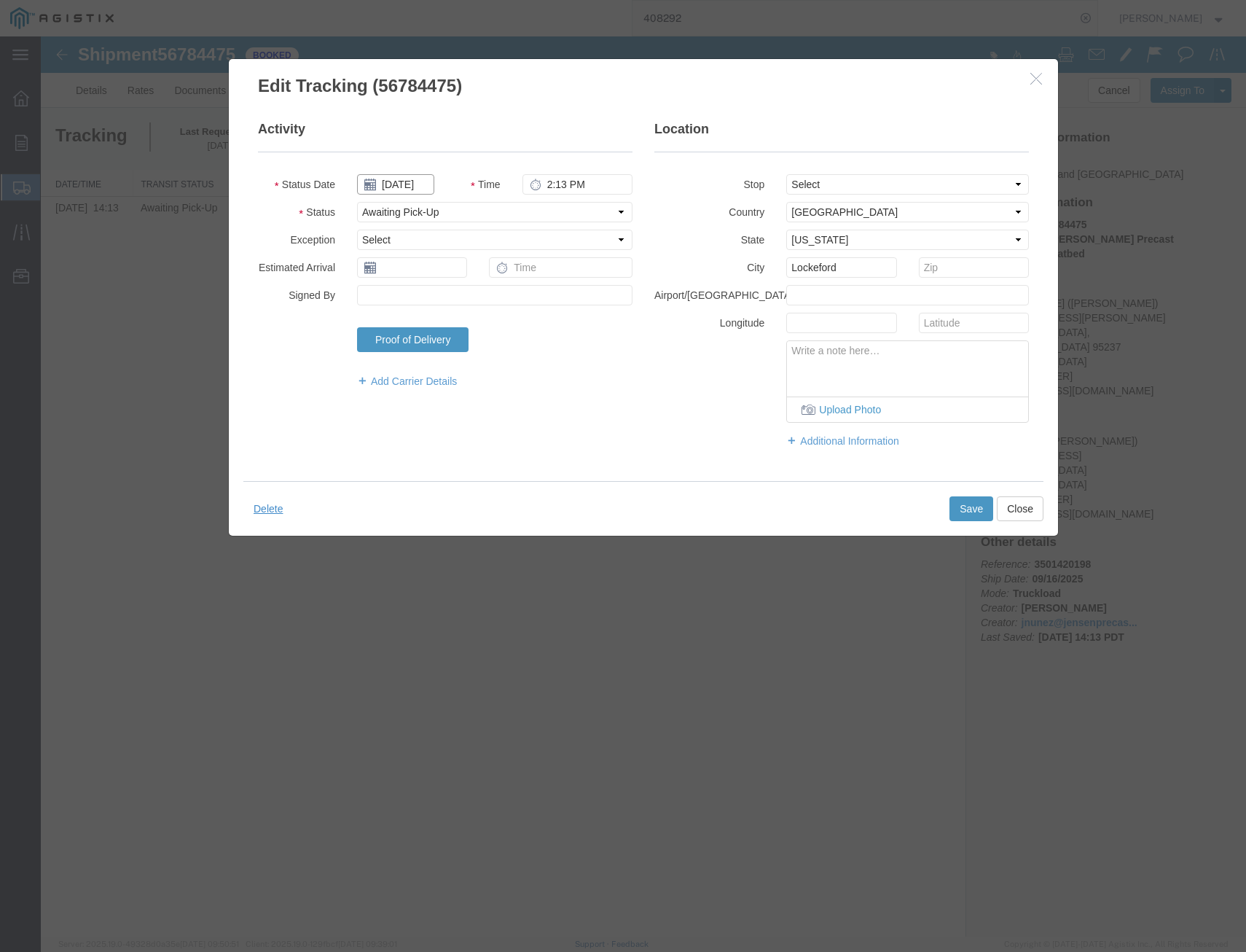
drag, startPoint x: 401, startPoint y: 183, endPoint x: 417, endPoint y: 190, distance: 17.5
click at [401, 183] on input "09/10/2025" at bounding box center [395, 184] width 77 height 20
click at [413, 292] on td "16" at bounding box center [412, 297] width 22 height 22
type input "09/16/2025"
click at [479, 215] on select "Select Arrival Notice Available Arrival Notice Imported Arrive at Delivery Loca…" at bounding box center [495, 211] width 276 height 20
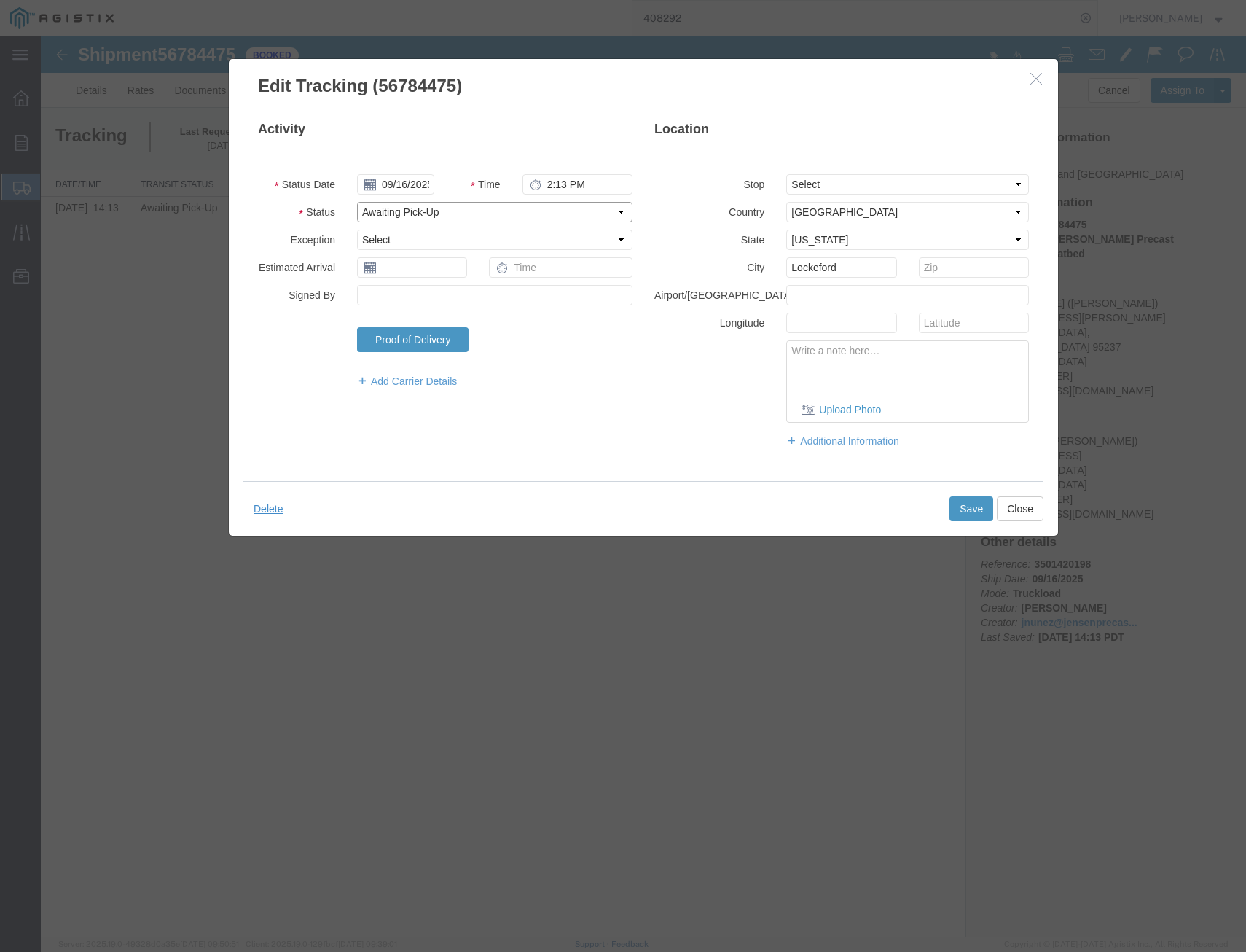
select select "DELIVRED"
click at [357, 202] on select "Select Arrival Notice Available Arrival Notice Imported Arrive at Delivery Loca…" at bounding box center [495, 211] width 276 height 20
click at [965, 508] on button "Save" at bounding box center [971, 509] width 43 height 25
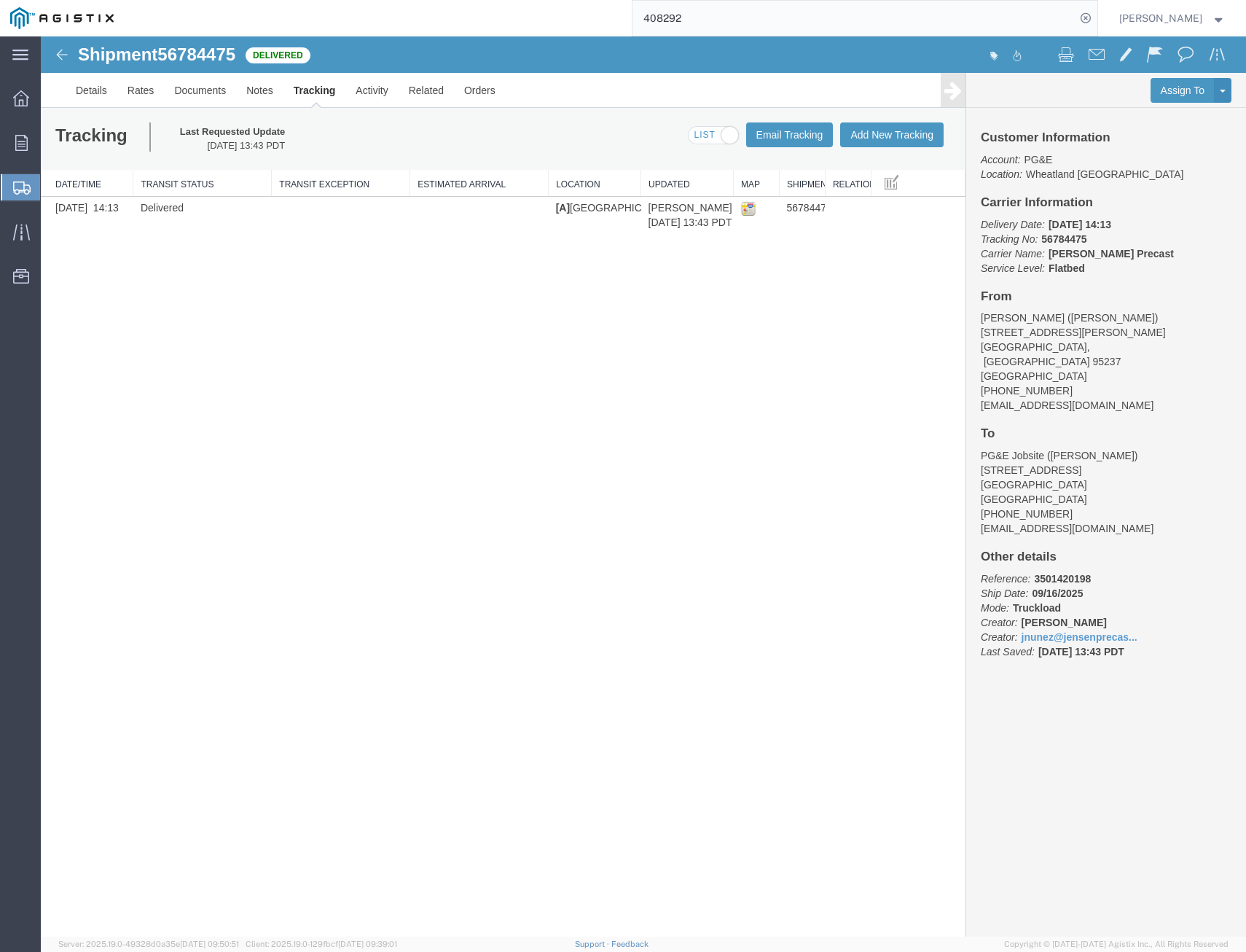
drag, startPoint x: 455, startPoint y: 614, endPoint x: 537, endPoint y: 508, distance: 134.0
click at [455, 616] on div "Shipment 56784475 1 of 1 Delivered Details Rates Documents Notes Tracking Activ…" at bounding box center [643, 486] width 1205 height 900
click at [435, 926] on div "Shipment 56784475 1 of 1 Delivered Details Rates Documents Notes Tracking Activ…" at bounding box center [643, 486] width 1205 height 900
click at [1107, 887] on div "Assign To Clone Shipment Save As Template Customer Information Account: PG&E Lo…" at bounding box center [1106, 504] width 280 height 863
drag, startPoint x: 808, startPoint y: 636, endPoint x: 817, endPoint y: 628, distance: 12.0
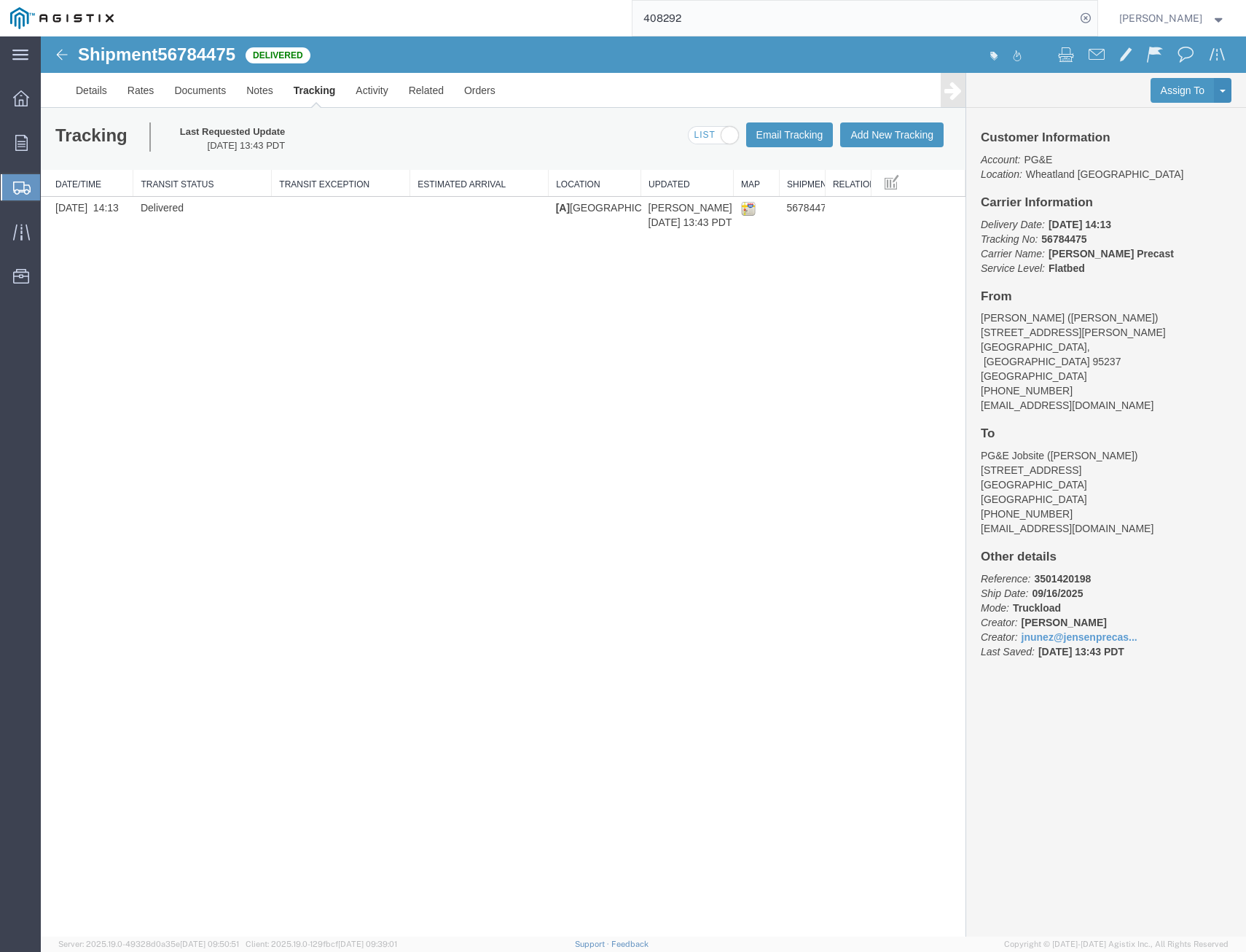
click at [808, 636] on div "Shipment 56784475 1 of 1 Delivered Details Rates Documents Notes Tracking Activ…" at bounding box center [643, 486] width 1205 height 900
drag, startPoint x: 428, startPoint y: 581, endPoint x: 402, endPoint y: 473, distance: 111.1
click at [428, 577] on div "Shipment 56784475 1 of 1 Delivered Details Rates Documents Notes Tracking Activ…" at bounding box center [643, 486] width 1205 height 900
